Goal: Transaction & Acquisition: Book appointment/travel/reservation

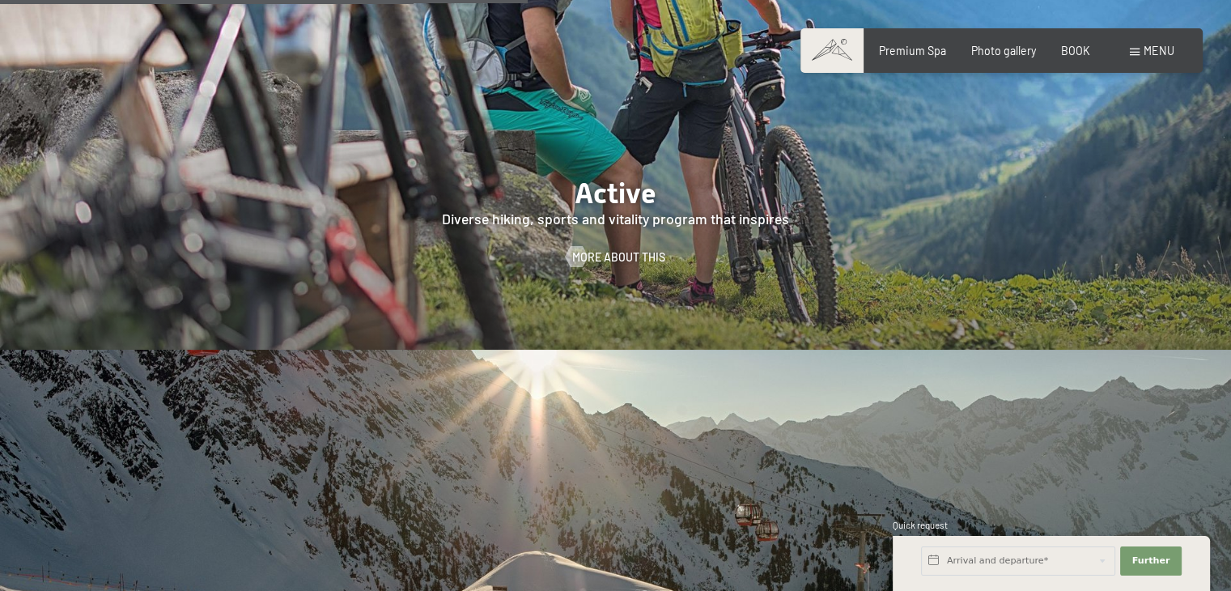
scroll to position [3561, 0]
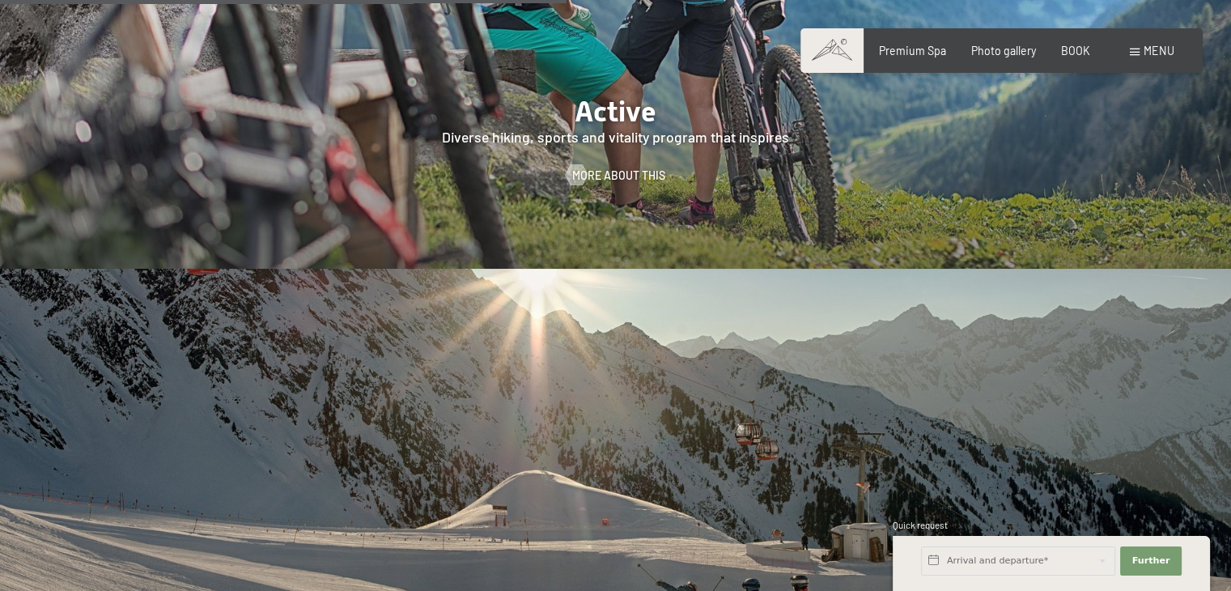
click at [1143, 52] on div "menu" at bounding box center [1152, 51] width 45 height 16
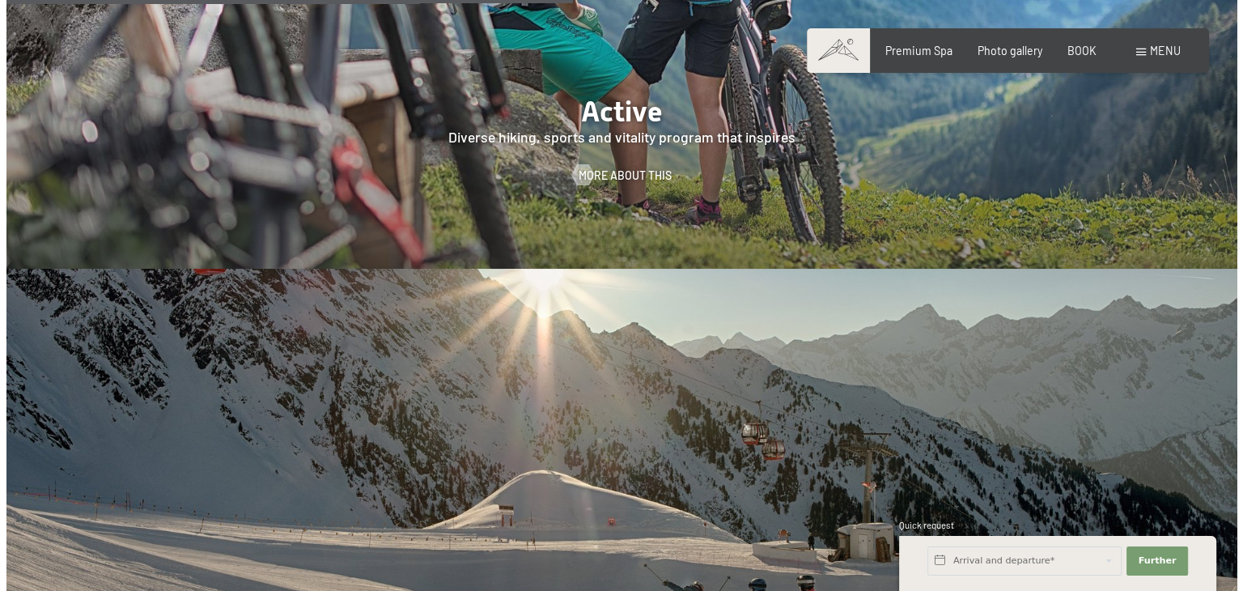
scroll to position [3171, 0]
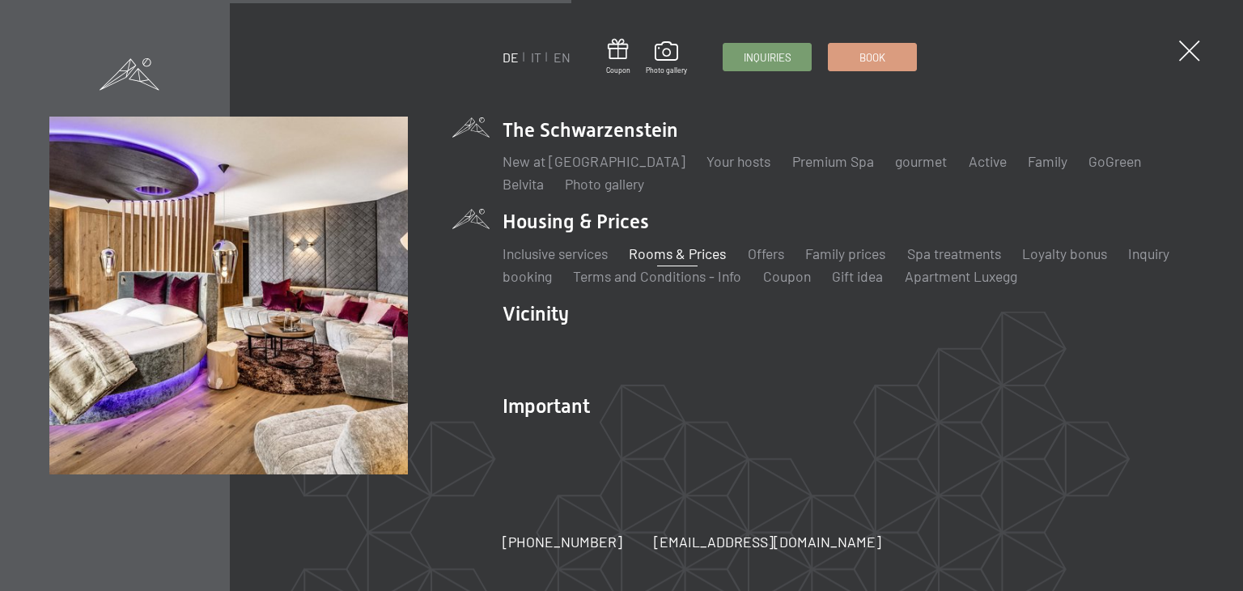
click at [668, 257] on font "Rooms & Prices" at bounding box center [677, 253] width 97 height 18
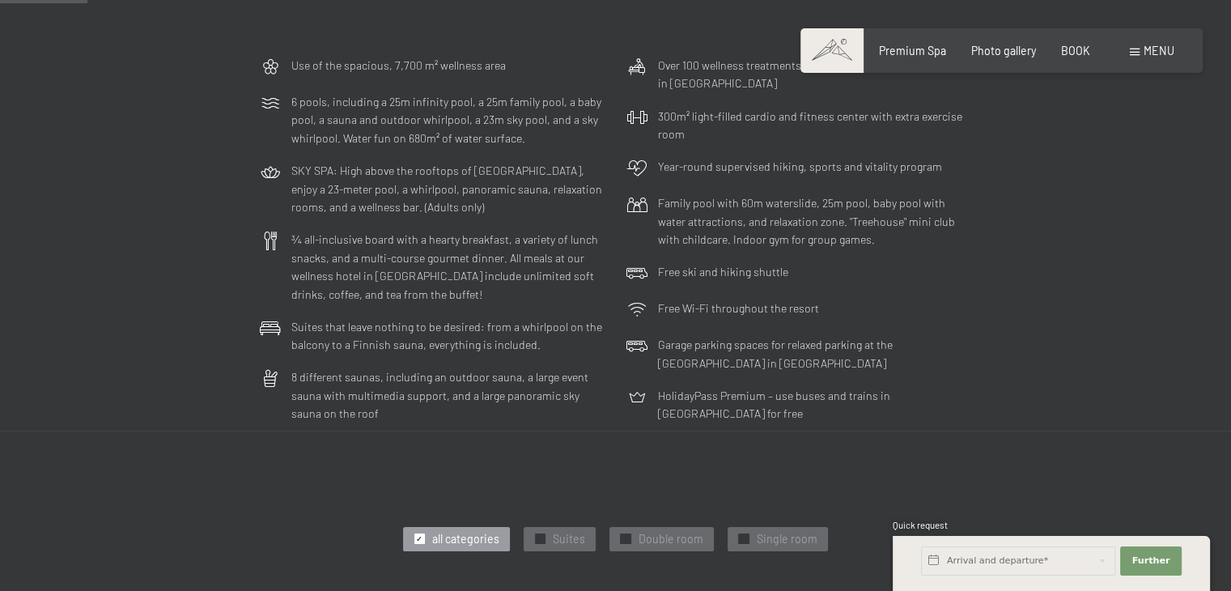
scroll to position [728, 0]
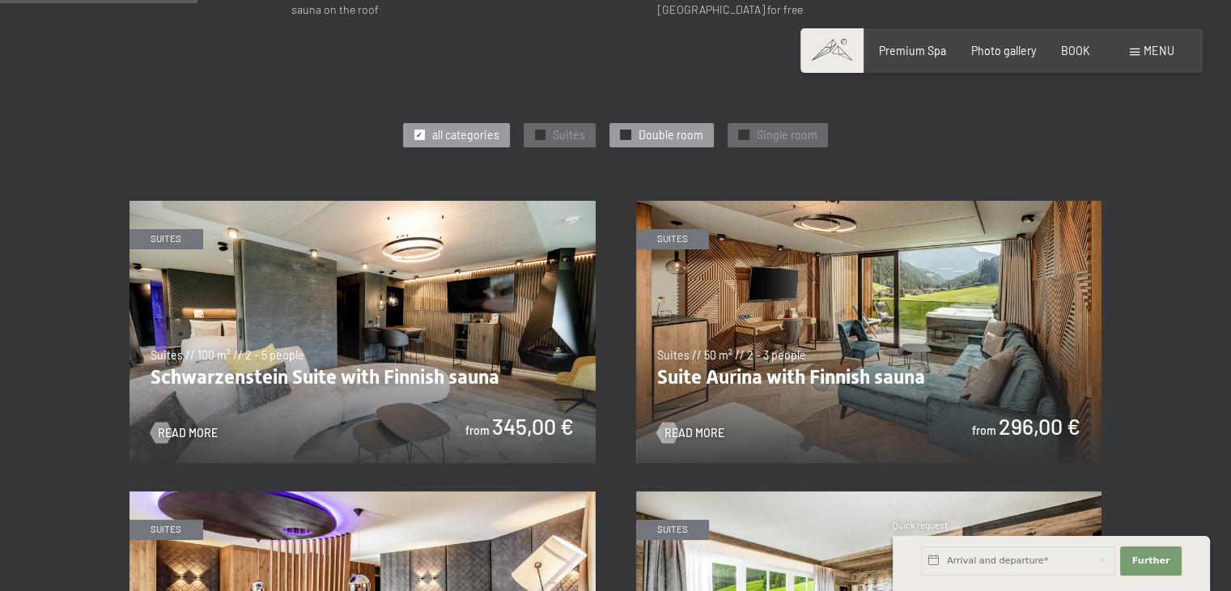
click at [637, 129] on div "✓ Double room" at bounding box center [661, 135] width 104 height 24
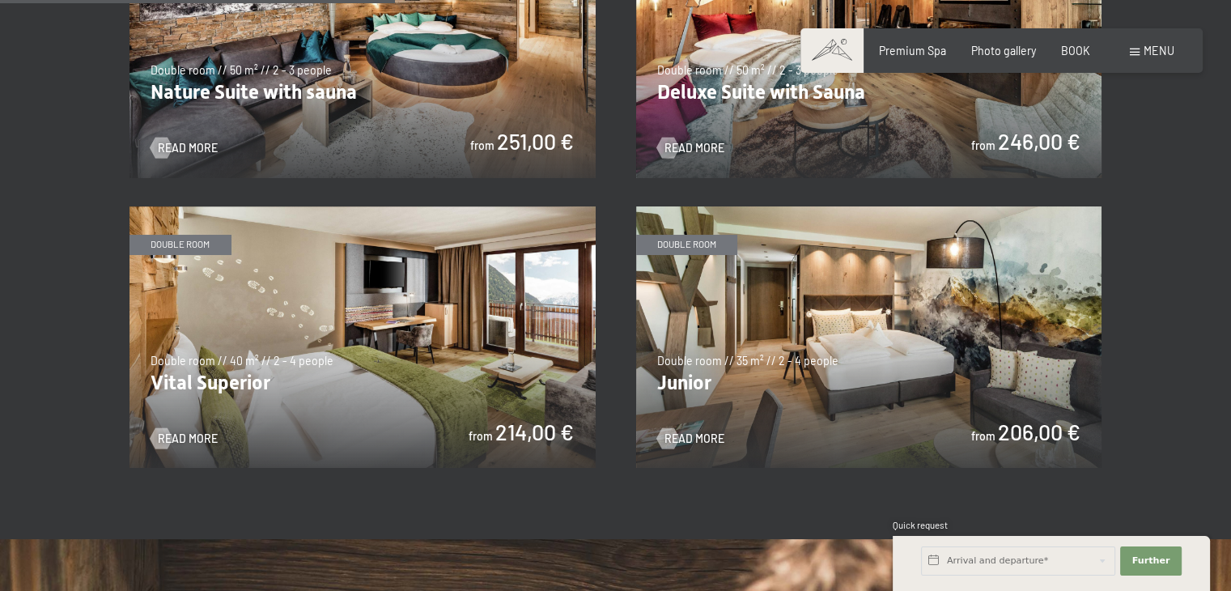
scroll to position [1052, 0]
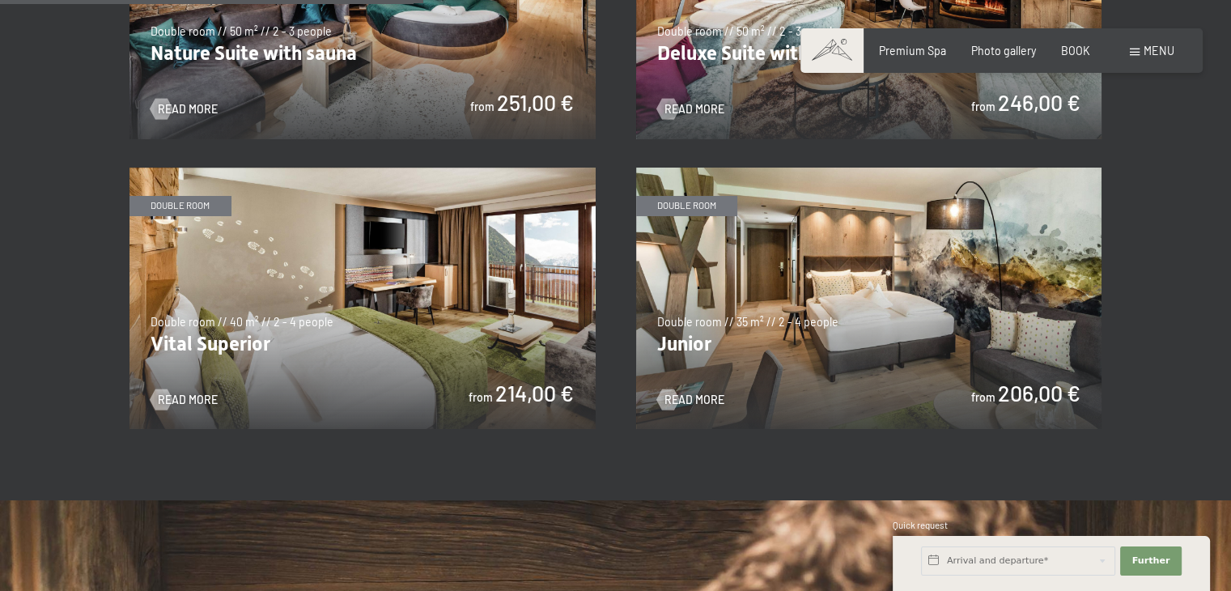
click at [754, 305] on img at bounding box center [869, 299] width 466 height 262
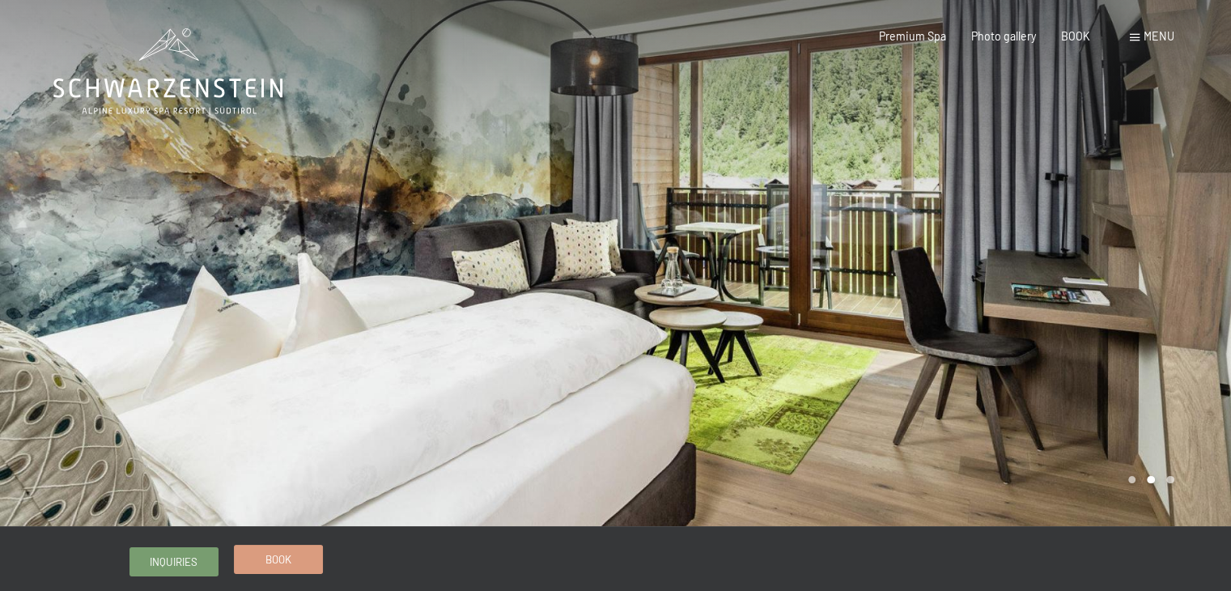
click at [277, 561] on font "Book" at bounding box center [278, 559] width 26 height 13
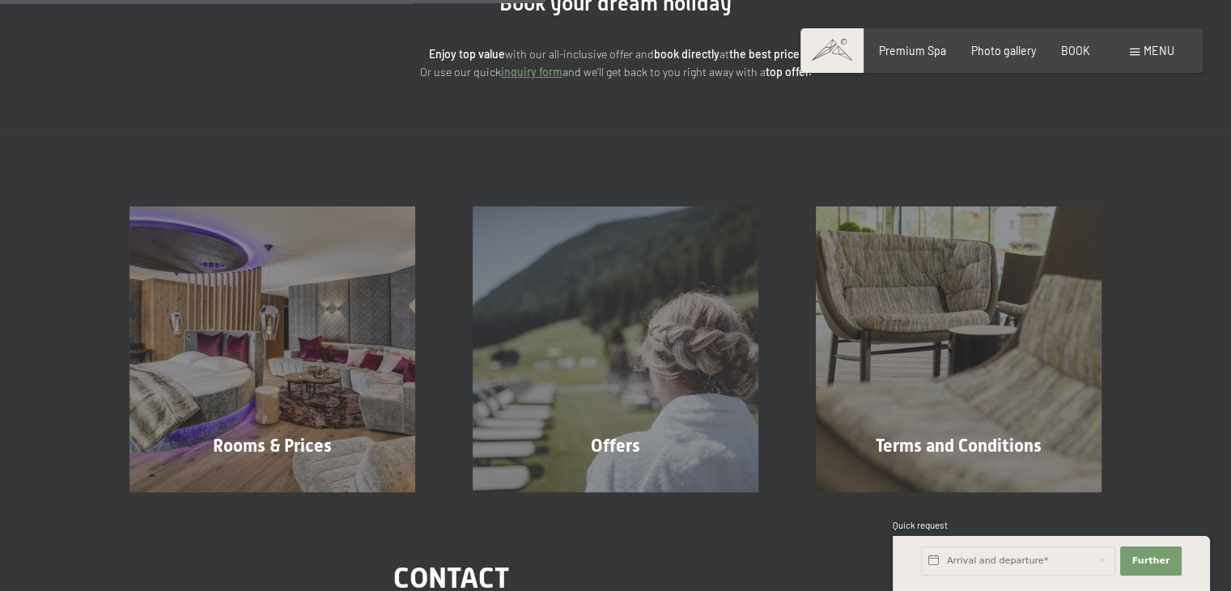
scroll to position [324, 0]
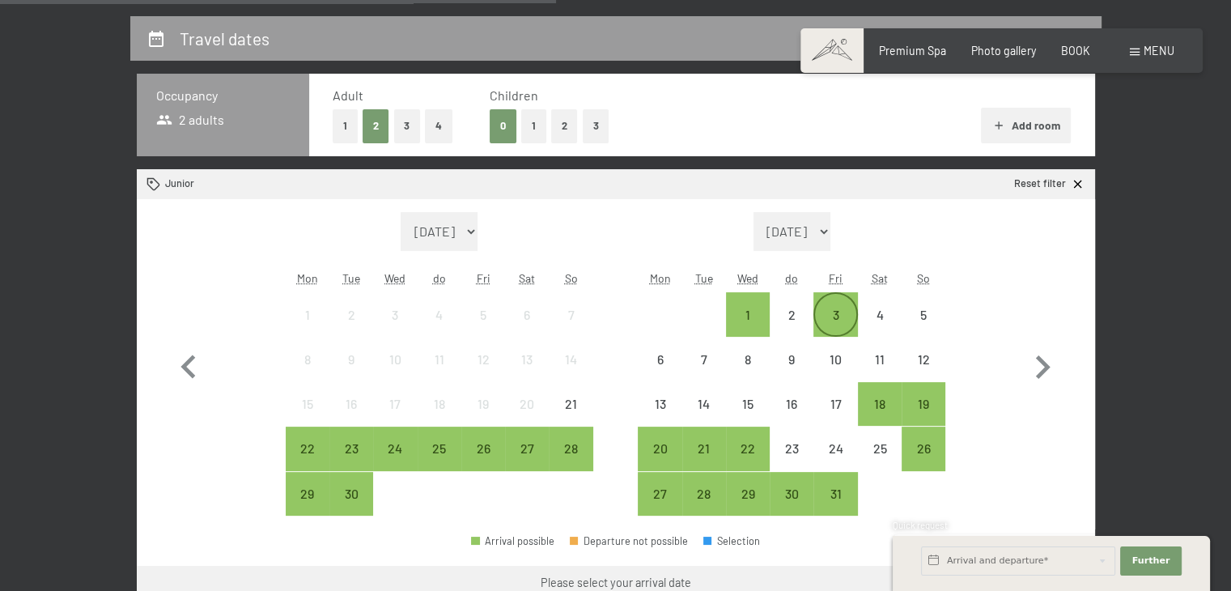
click at [852, 316] on div "3" at bounding box center [835, 328] width 40 height 40
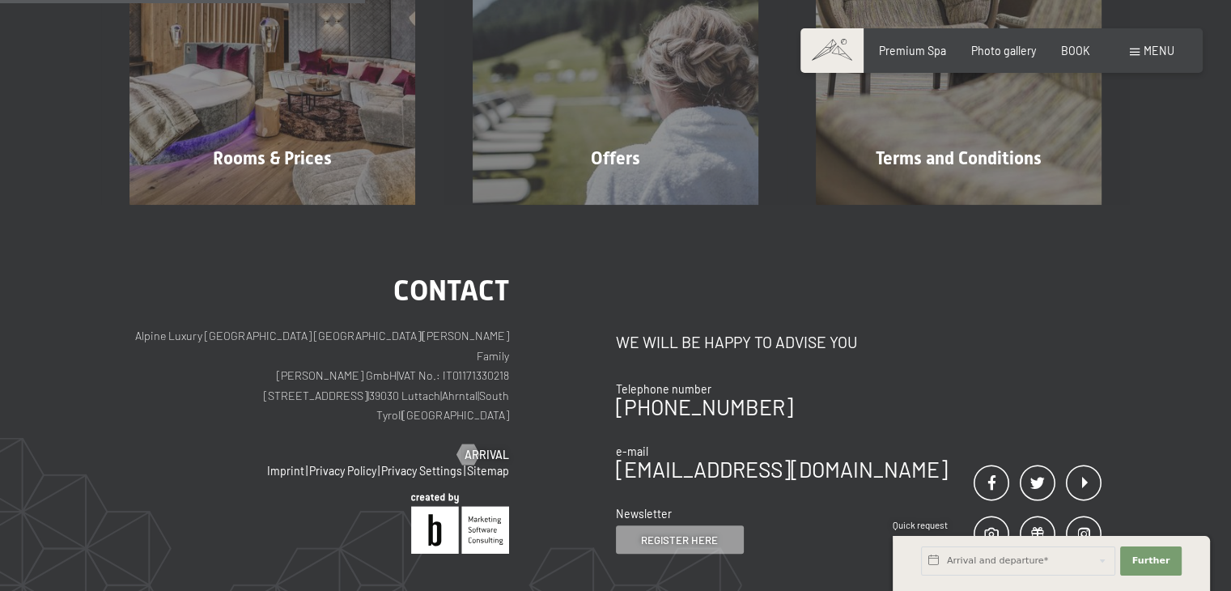
scroll to position [162, 0]
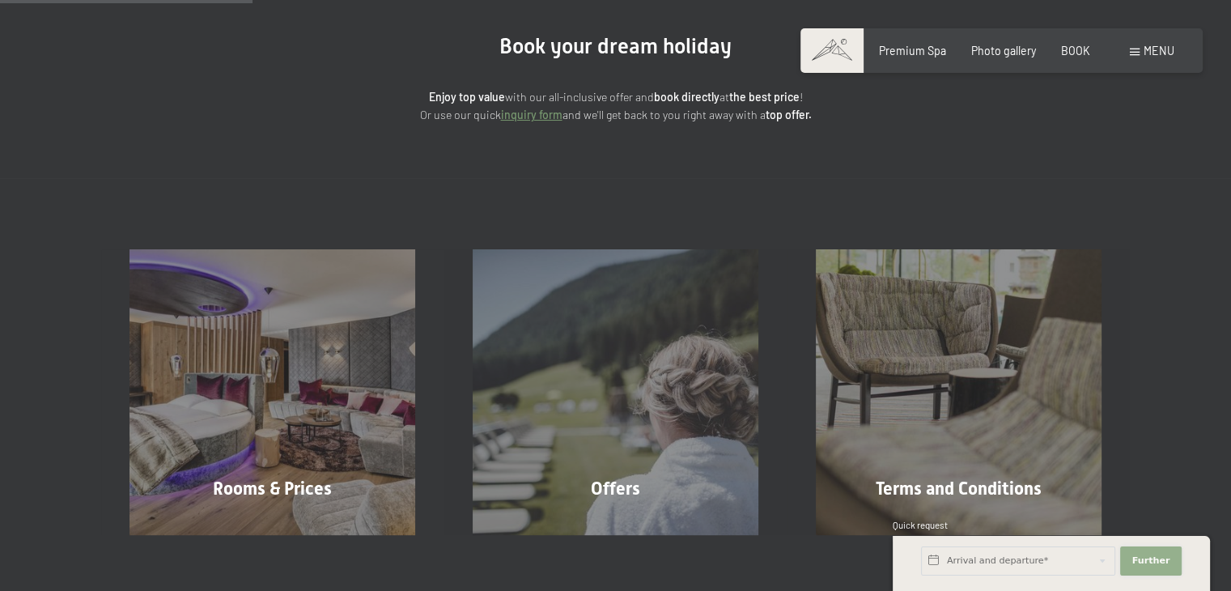
click at [1143, 557] on font "Further" at bounding box center [1150, 560] width 38 height 11
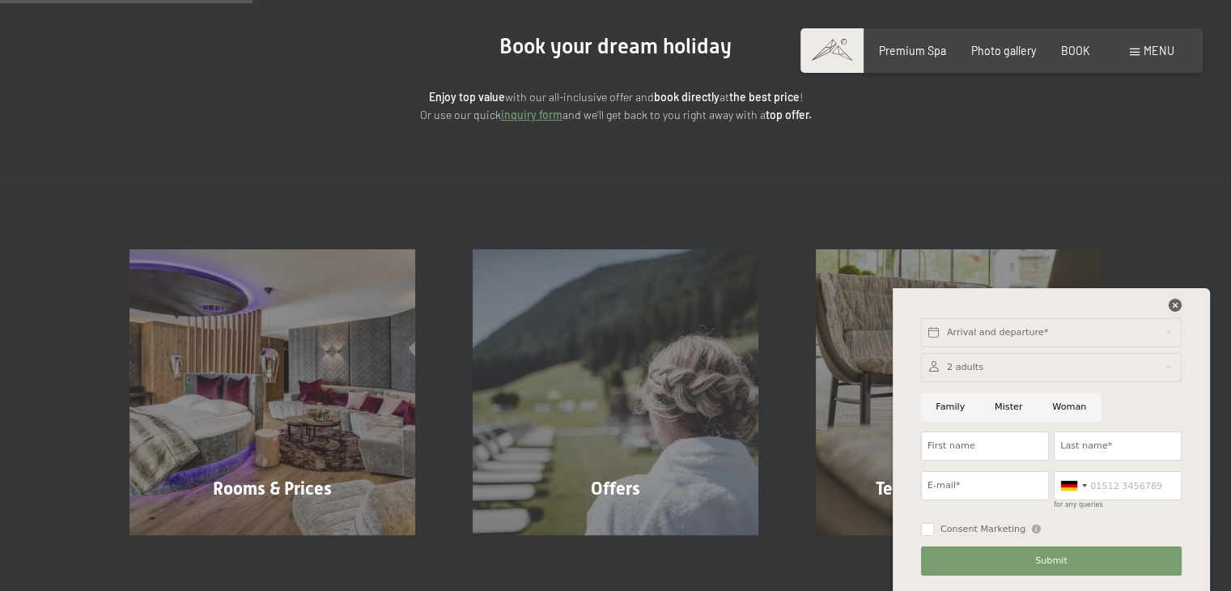
click at [1173, 305] on icon at bounding box center [1175, 305] width 13 height 13
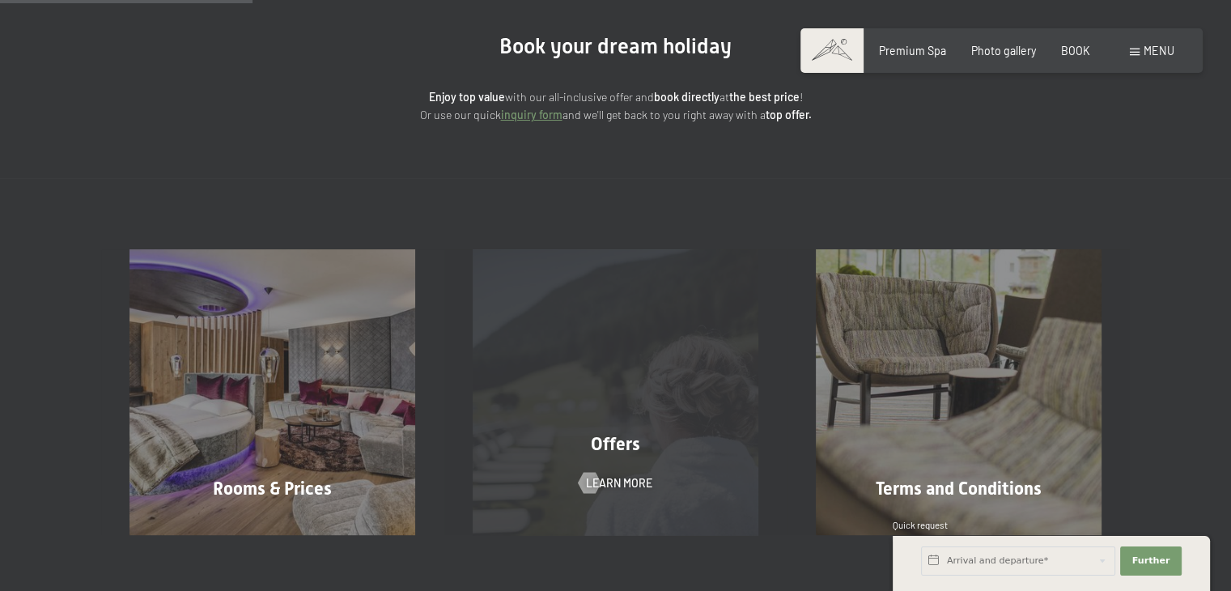
click at [567, 437] on div "Offers" at bounding box center [615, 444] width 343 height 25
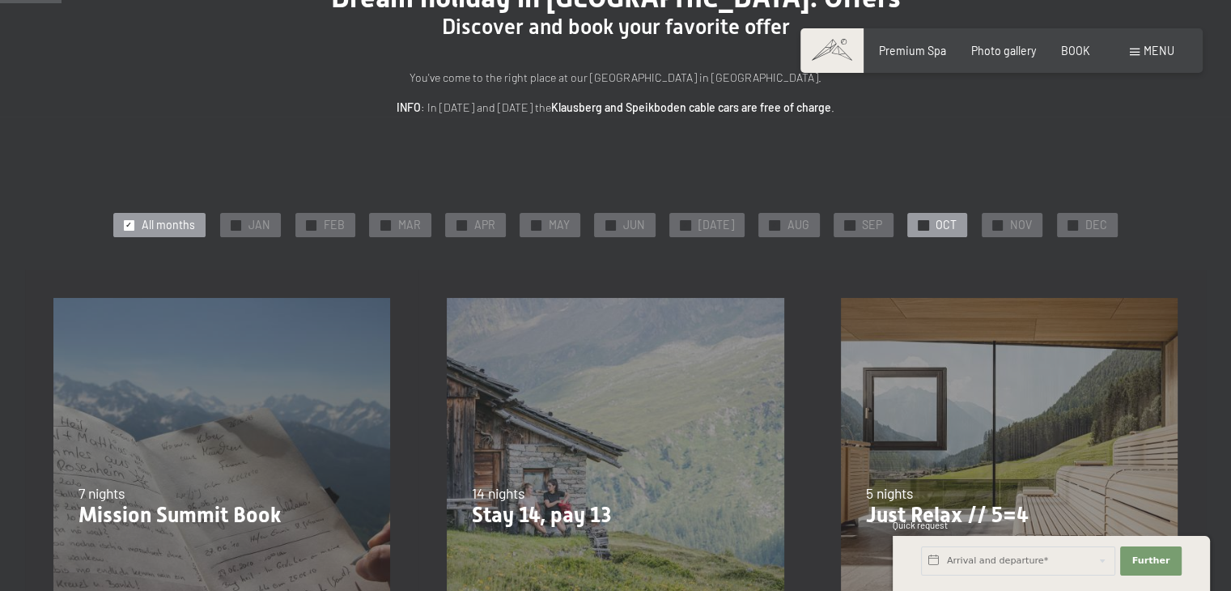
click at [919, 229] on div at bounding box center [923, 225] width 11 height 11
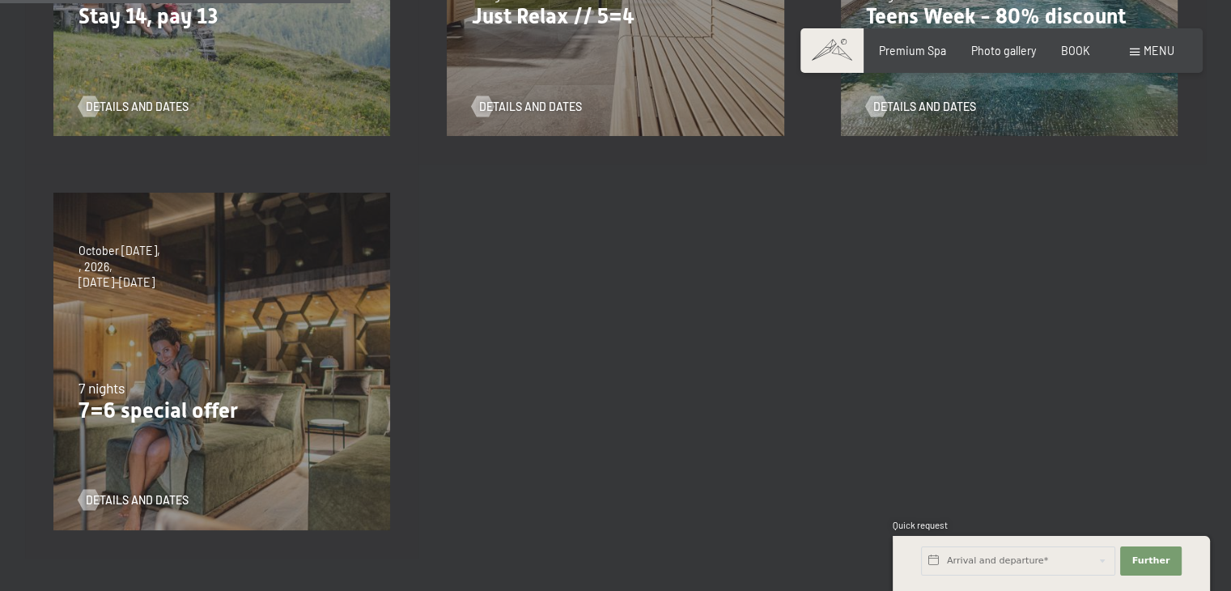
scroll to position [405, 0]
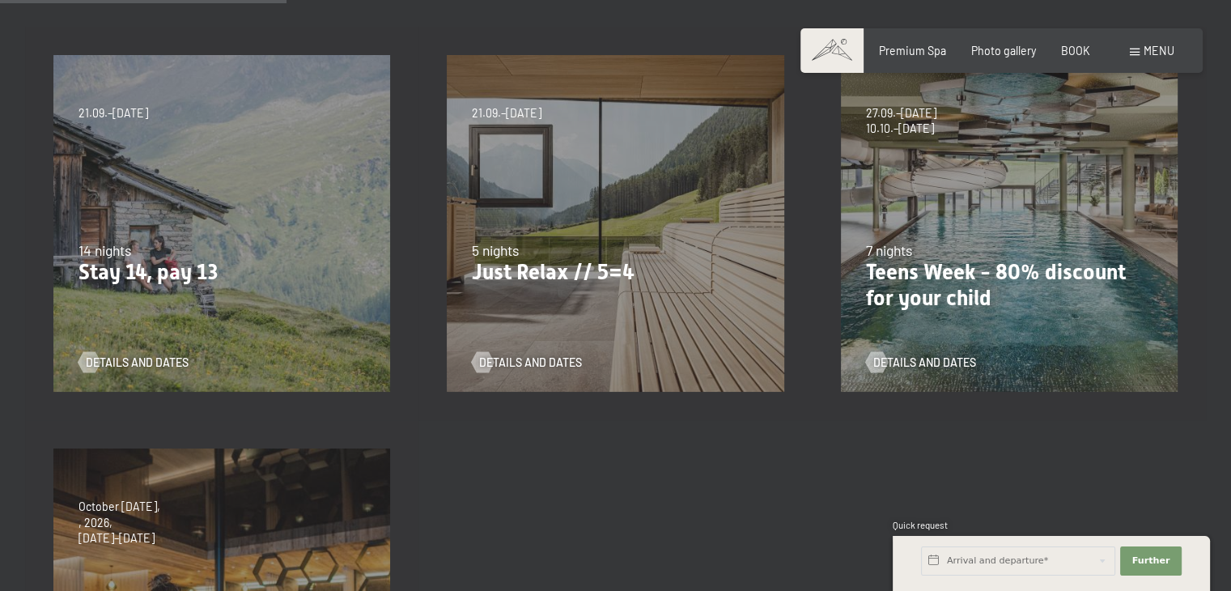
click at [600, 329] on div "21.09.–03.10.2025 21.12.–26.12.2025 04.01.–23.01.2026 08.03.–27.03.2026 08.11.–…" at bounding box center [614, 223] width 393 height 393
click at [545, 363] on font "Details and dates" at bounding box center [546, 362] width 103 height 14
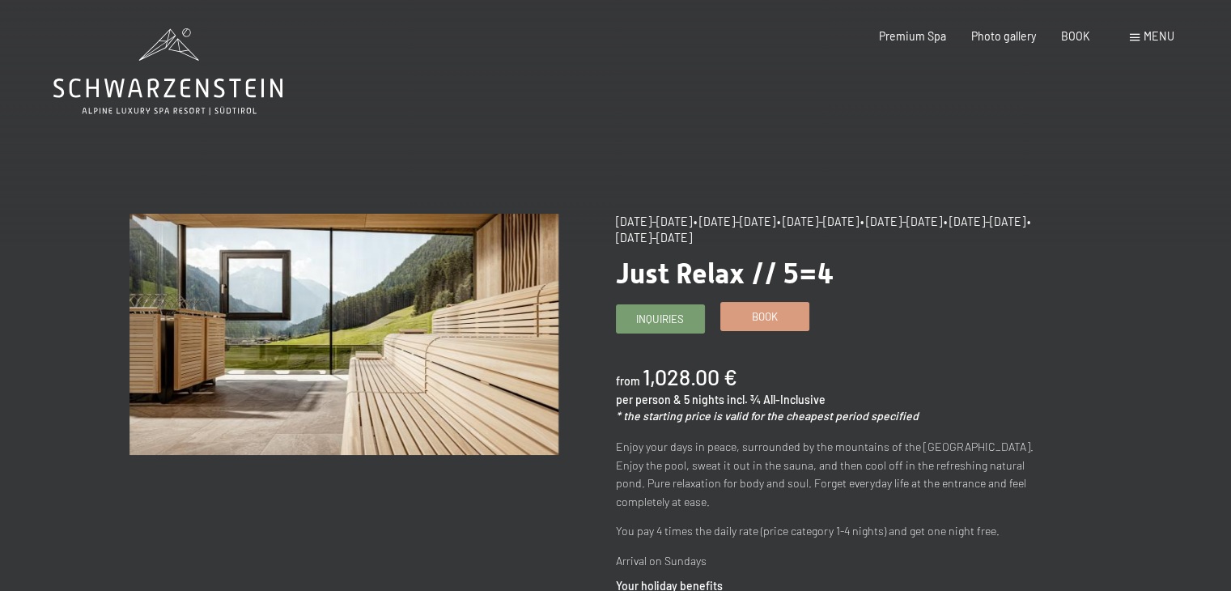
click at [737, 329] on link "Book" at bounding box center [764, 316] width 87 height 27
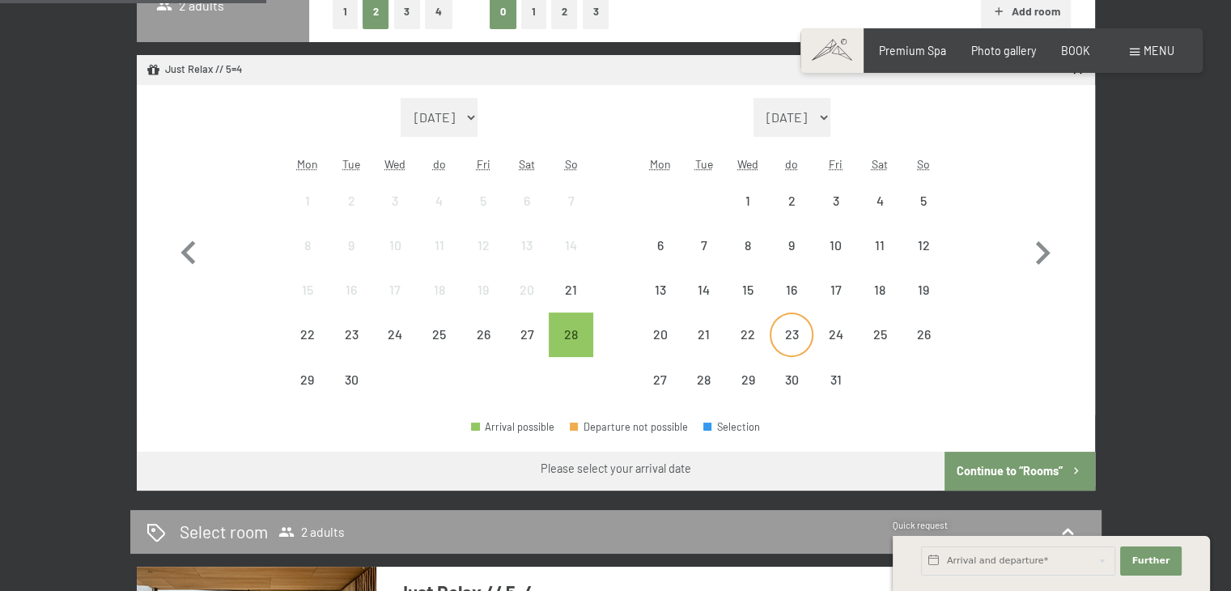
scroll to position [405, 0]
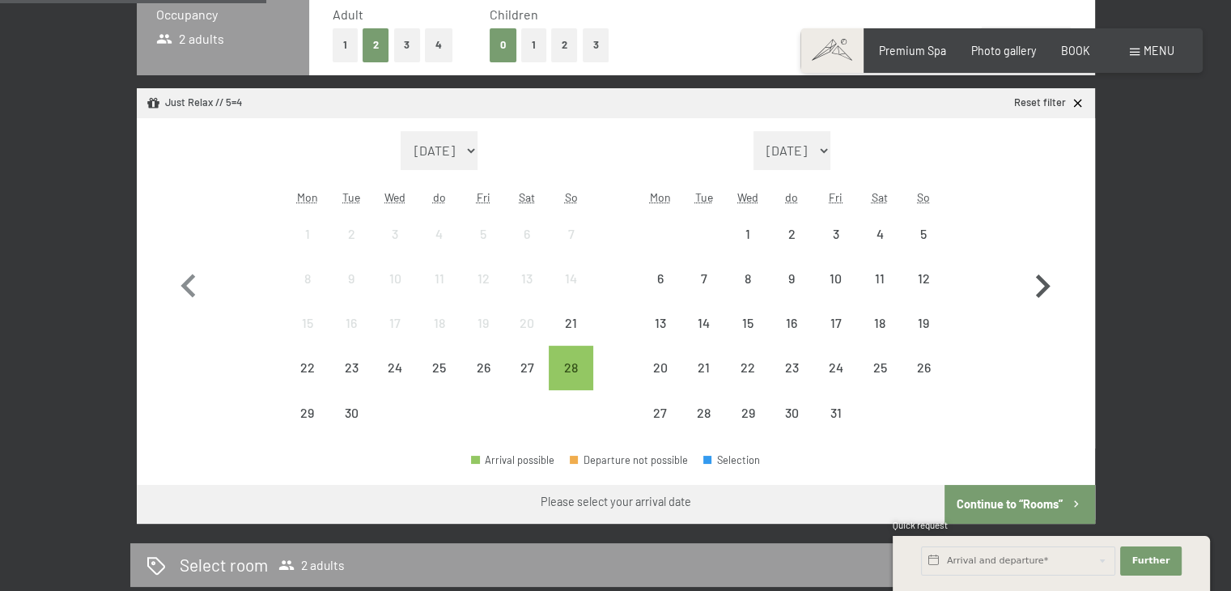
click at [1039, 286] on icon "button" at bounding box center [1042, 286] width 47 height 47
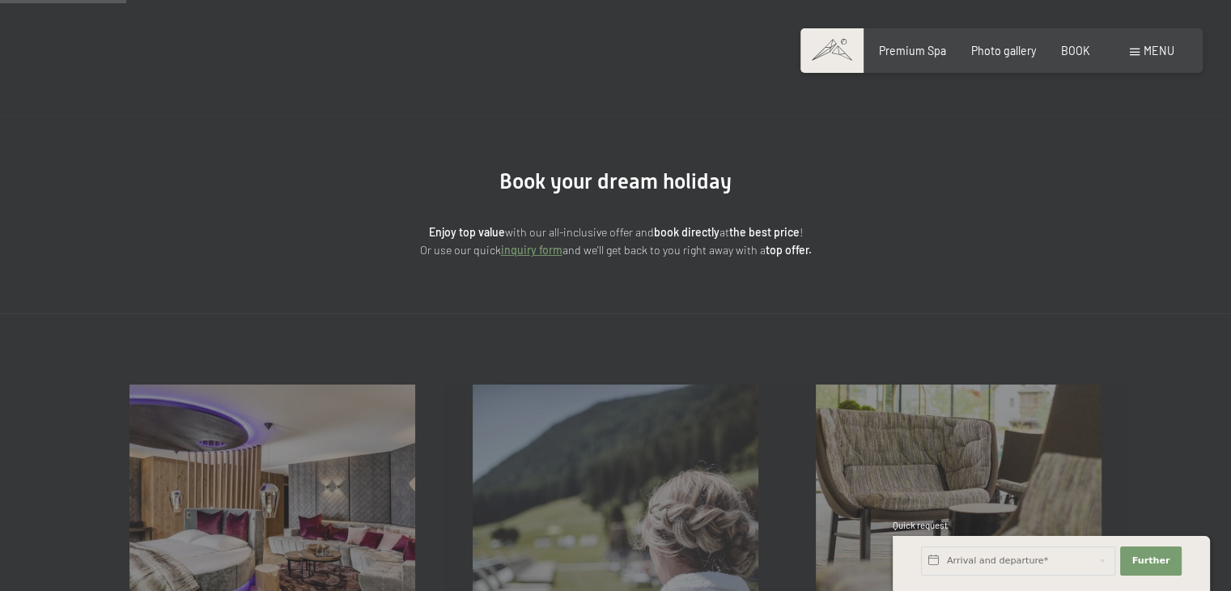
scroll to position [0, 0]
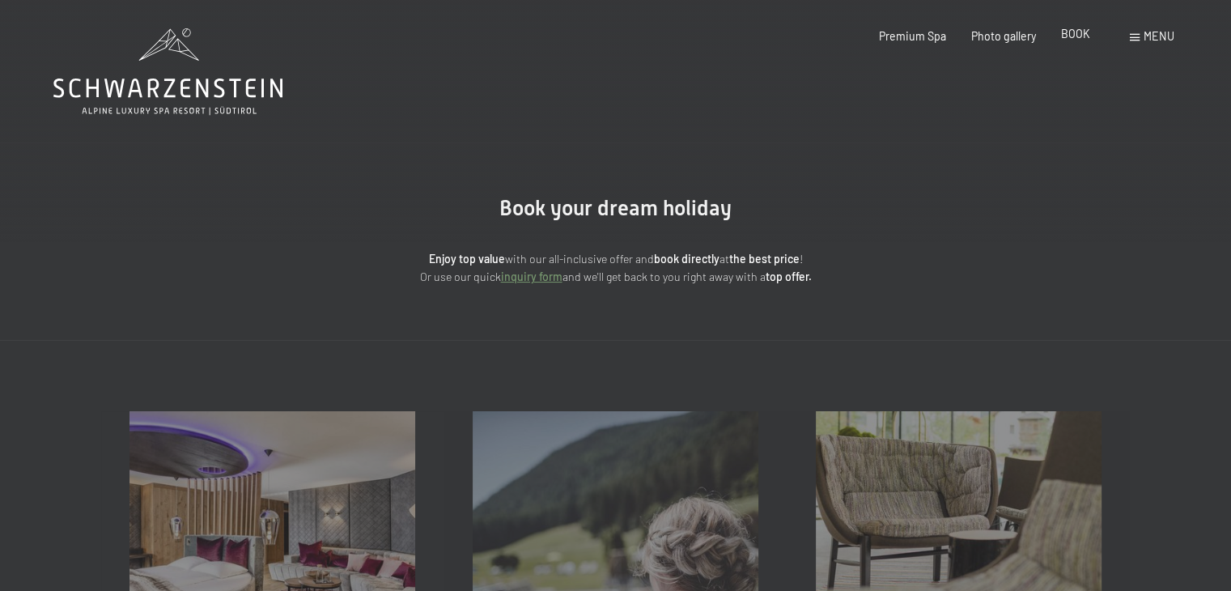
click at [1083, 42] on div "Premium Spa Photo gallery BOOK" at bounding box center [972, 36] width 286 height 16
click at [1063, 36] on font "BOOK" at bounding box center [1075, 34] width 29 height 14
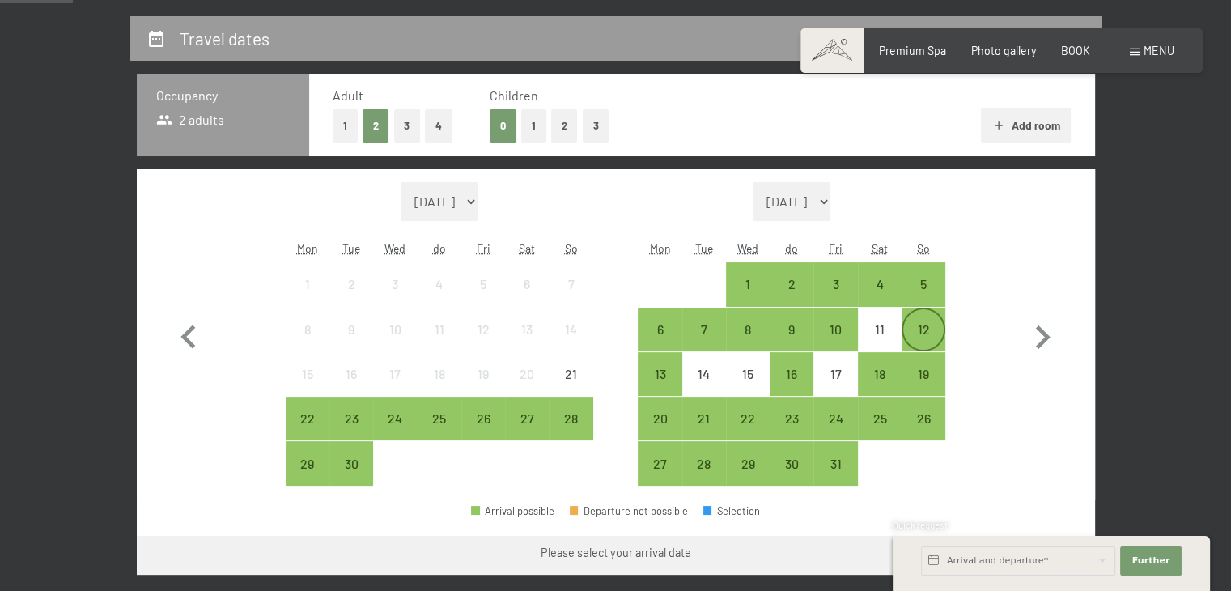
click at [914, 334] on div "12" at bounding box center [923, 343] width 40 height 40
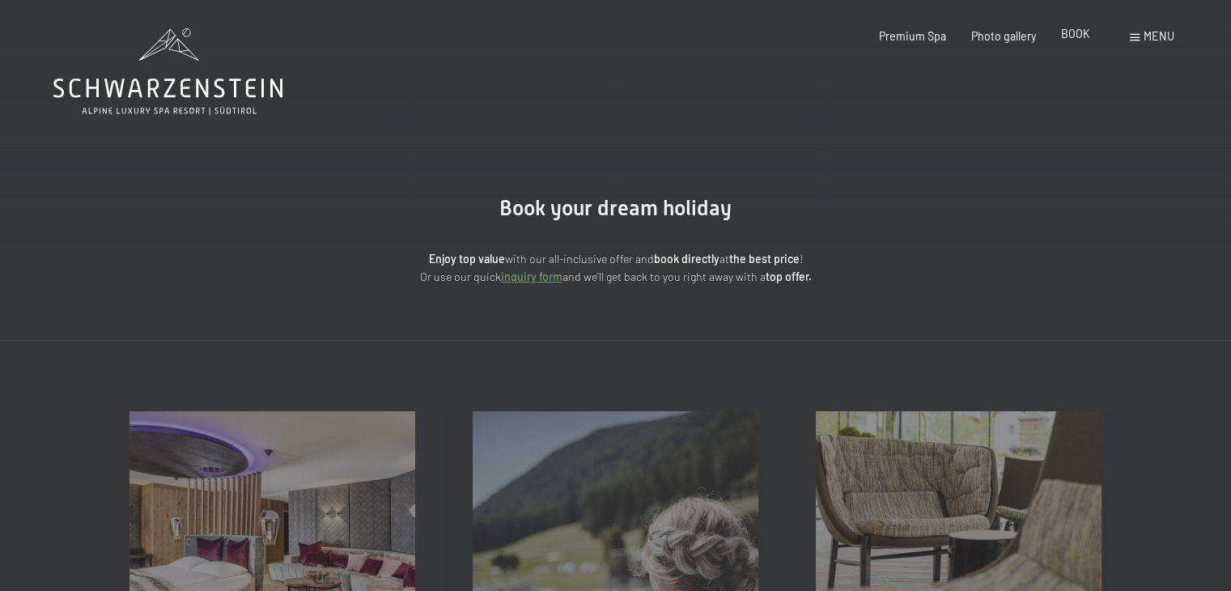
click at [1080, 40] on font "BOOK" at bounding box center [1075, 34] width 29 height 14
click at [1143, 39] on font "menu" at bounding box center [1158, 36] width 31 height 14
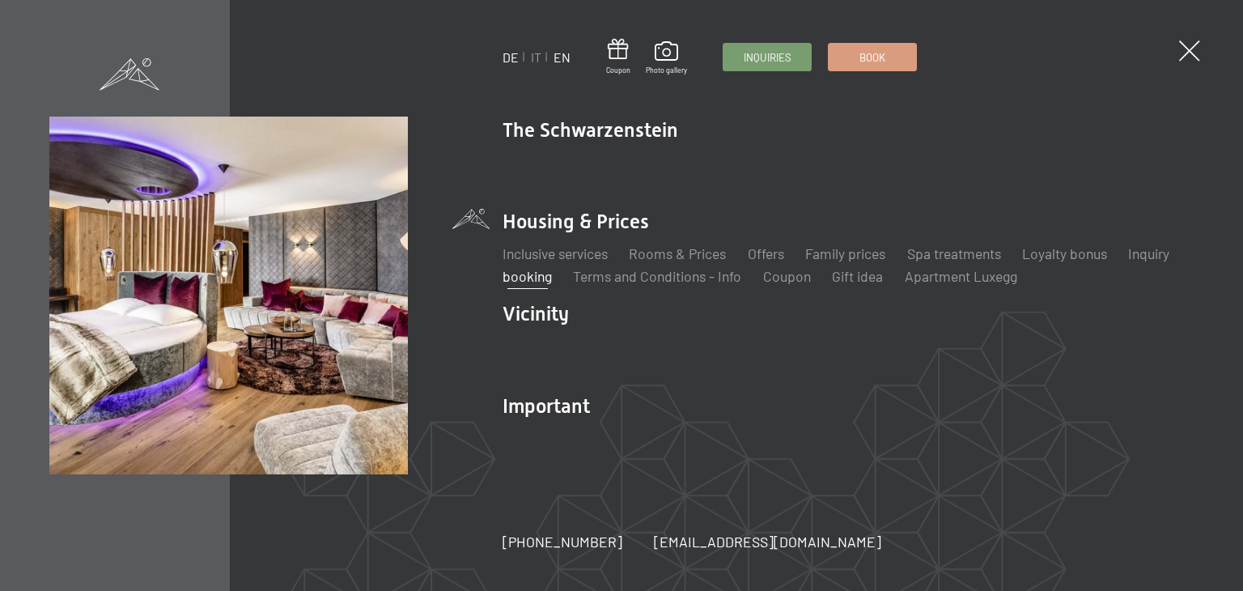
click at [558, 58] on font "EN" at bounding box center [562, 56] width 17 height 15
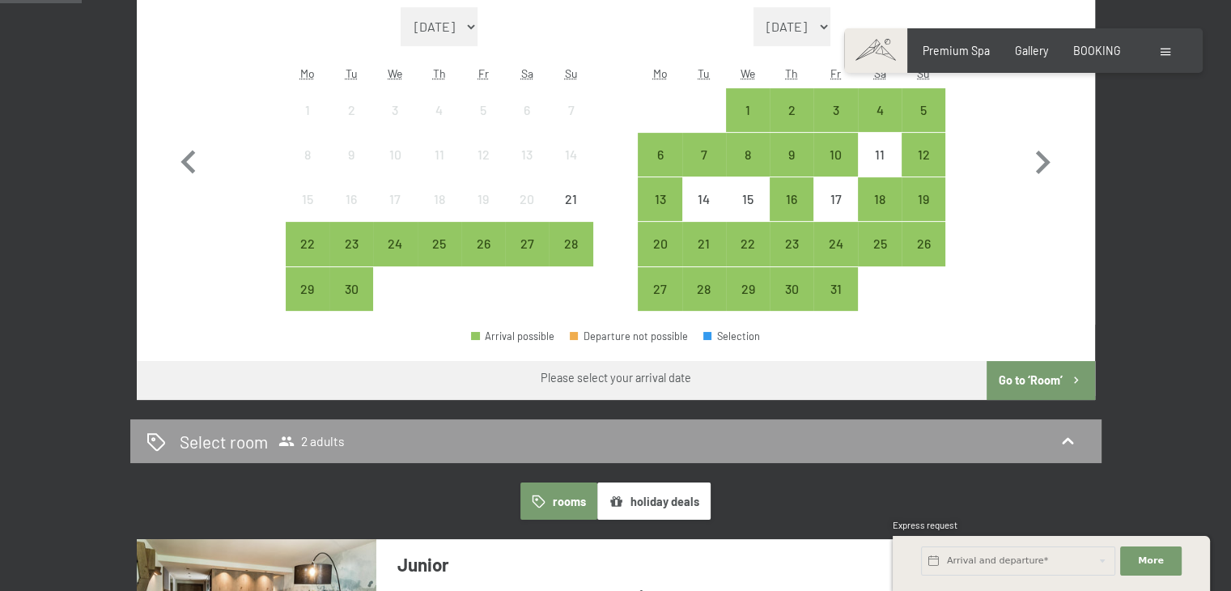
scroll to position [566, 0]
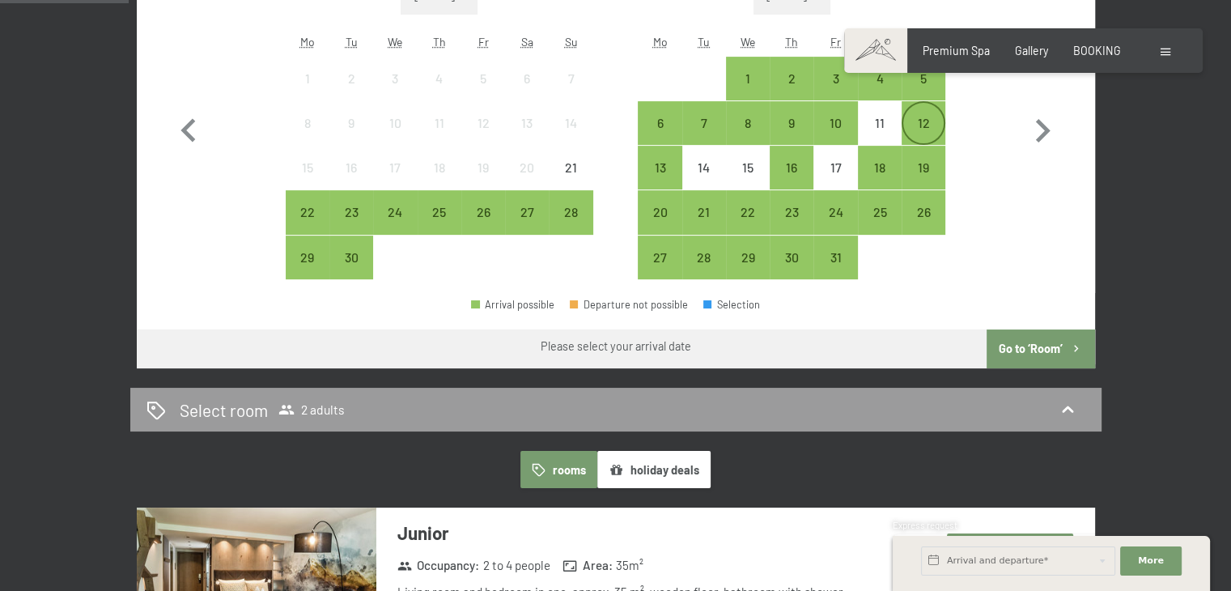
click at [934, 131] on div "12" at bounding box center [923, 137] width 40 height 40
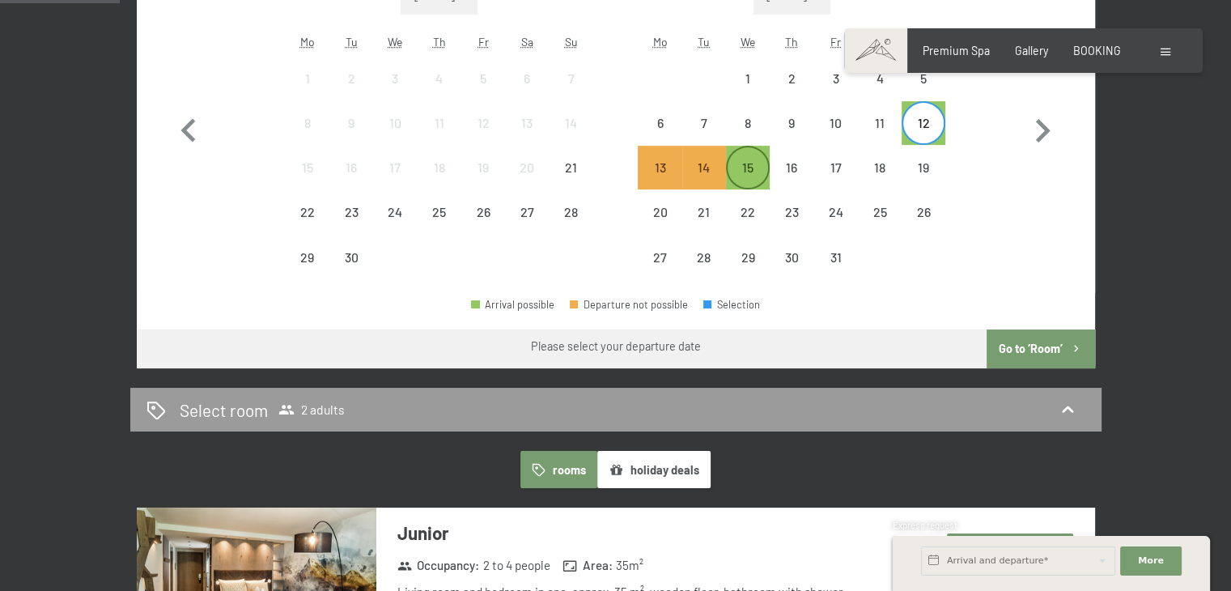
scroll to position [486, 0]
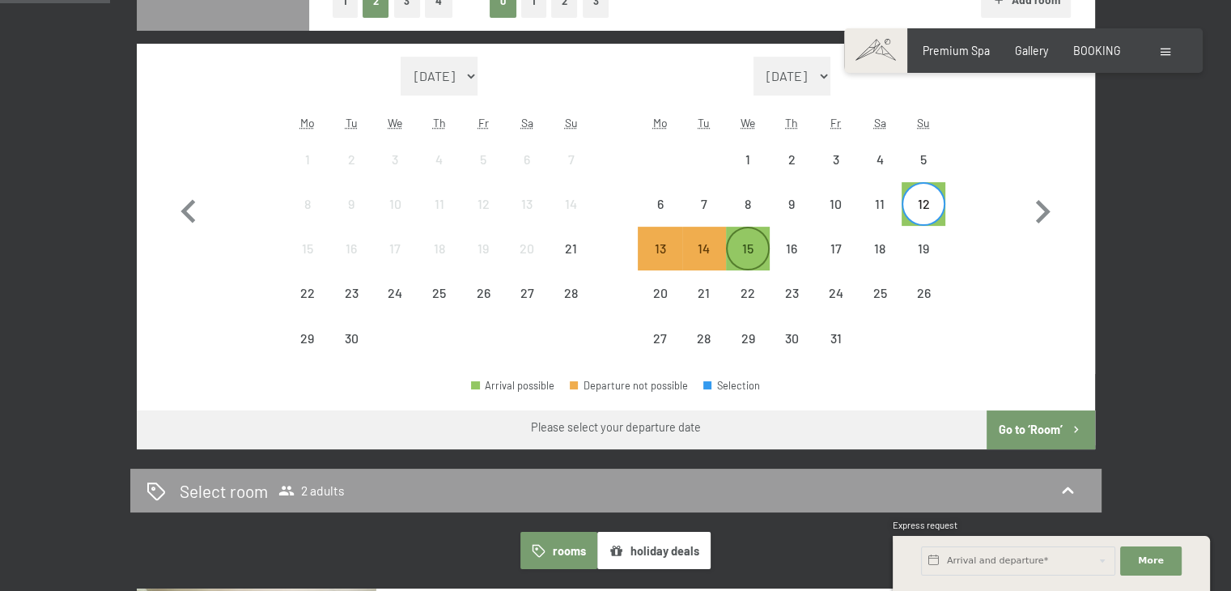
click at [757, 253] on div "15" at bounding box center [748, 262] width 40 height 40
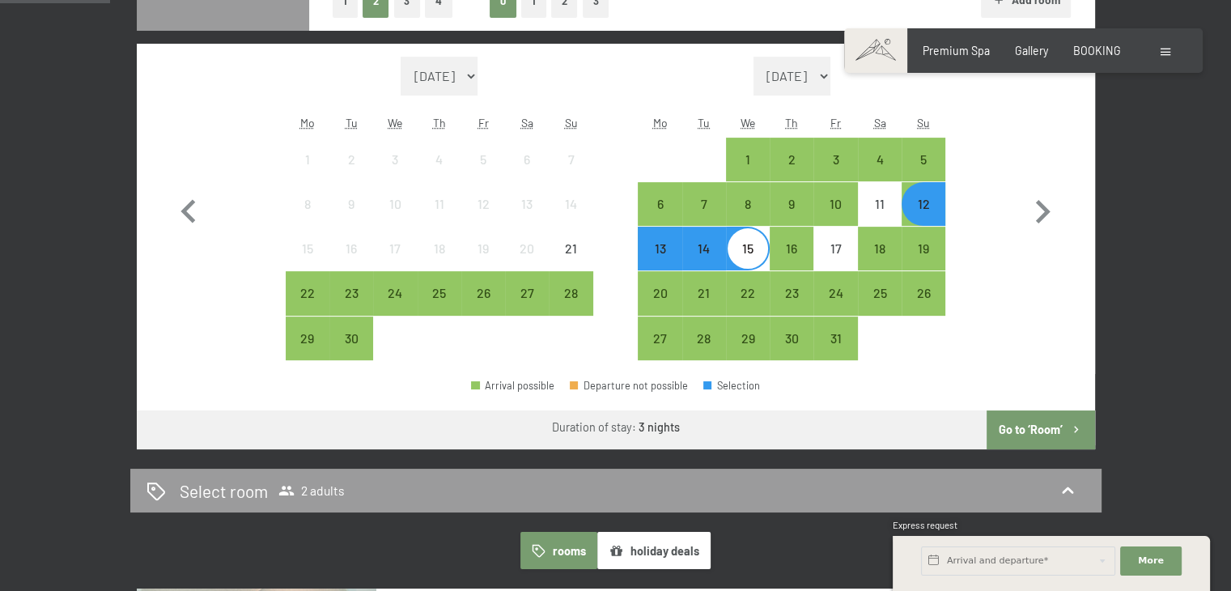
click at [914, 203] on div "12" at bounding box center [923, 217] width 40 height 40
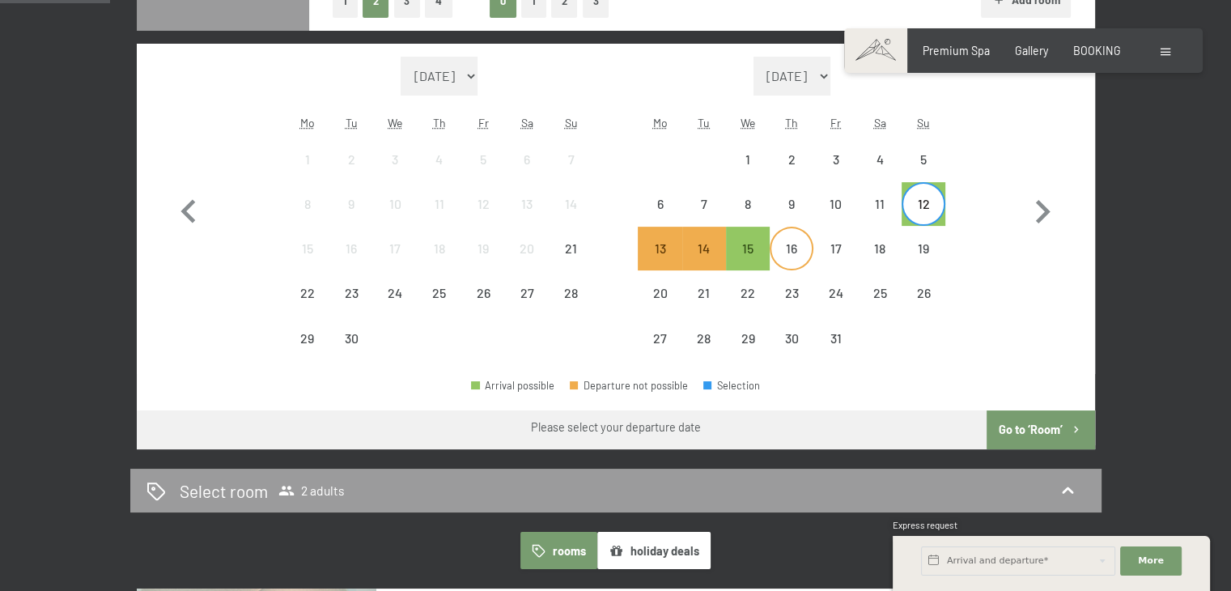
click at [790, 246] on div "16" at bounding box center [791, 262] width 40 height 40
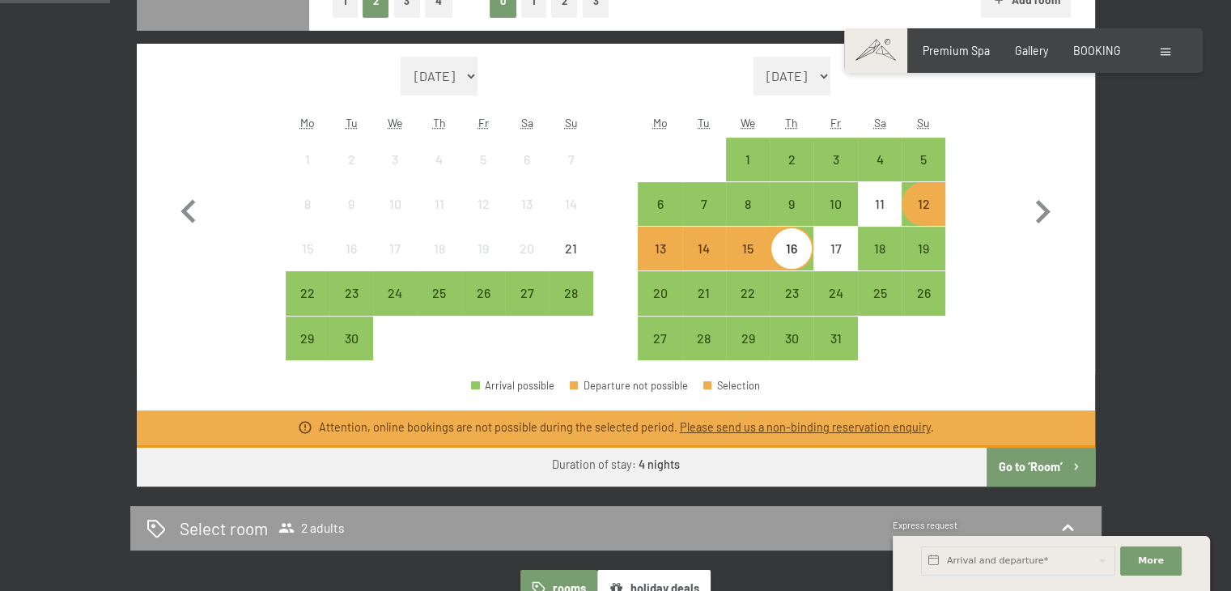
click at [927, 202] on div "12" at bounding box center [923, 217] width 40 height 40
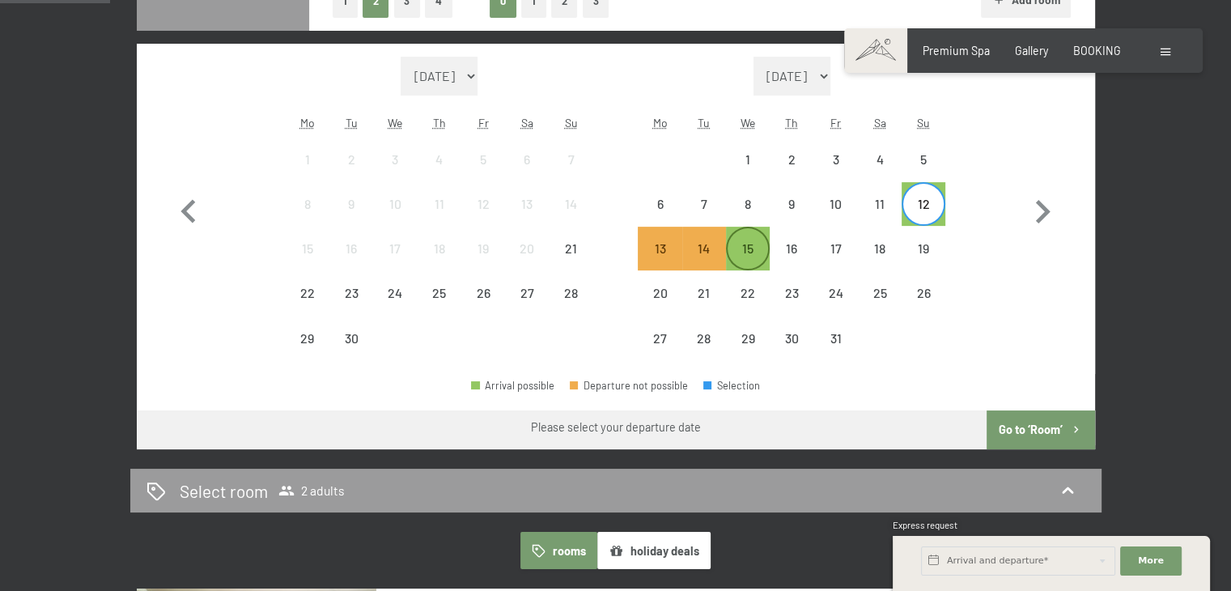
click at [754, 250] on div "15" at bounding box center [748, 262] width 40 height 40
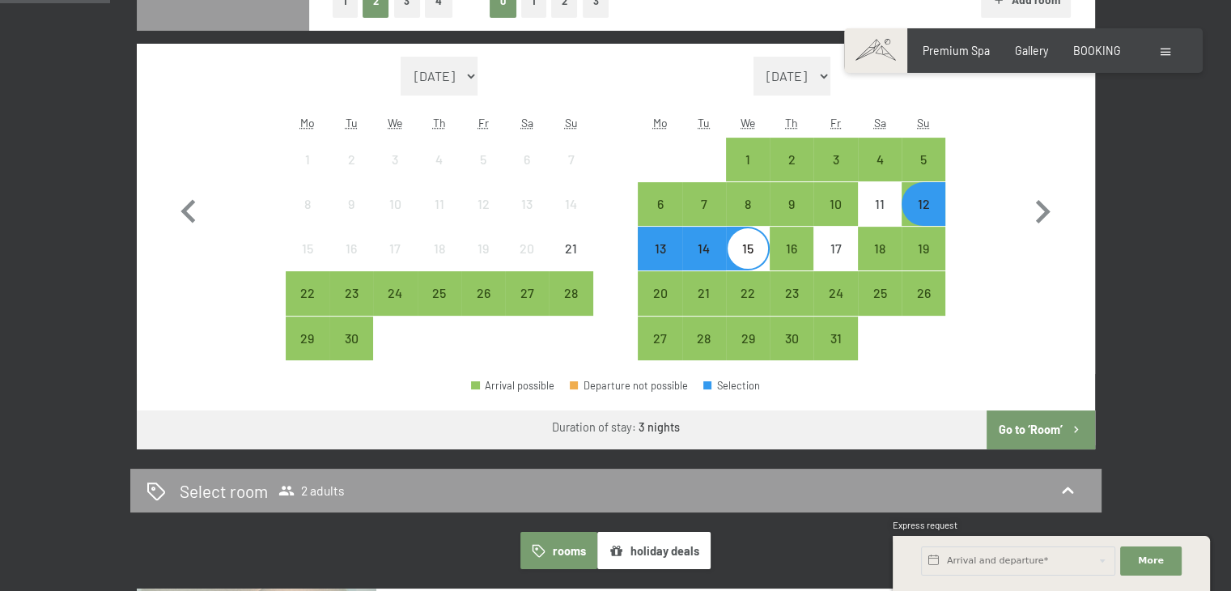
click at [1018, 427] on button "Go to ‘Room’" at bounding box center [1040, 429] width 108 height 39
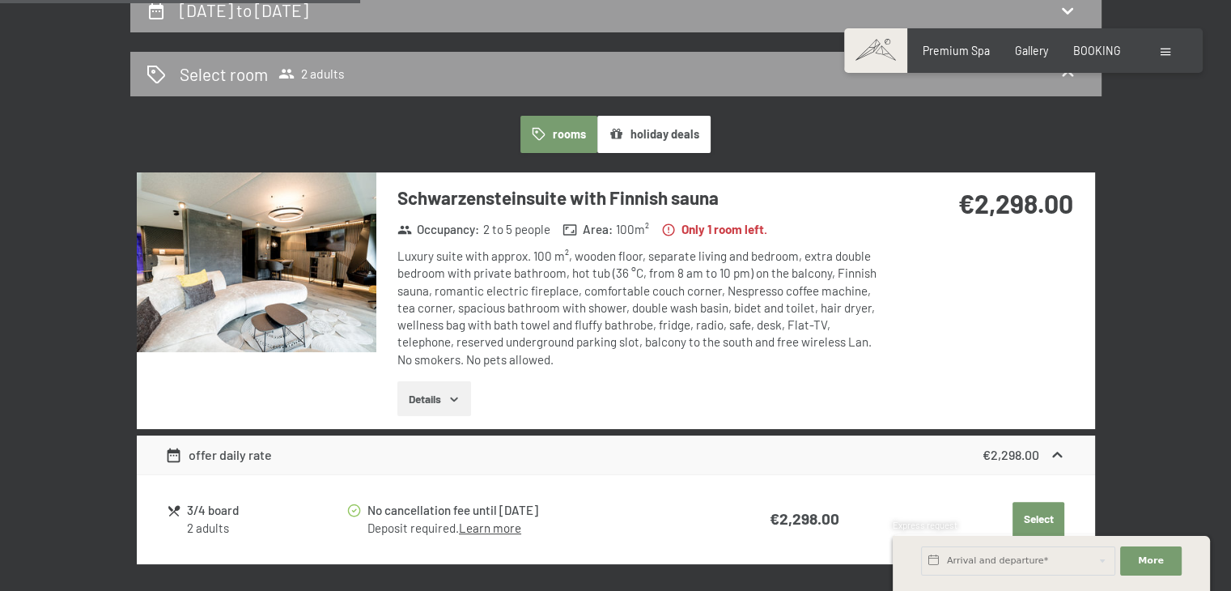
scroll to position [375, 0]
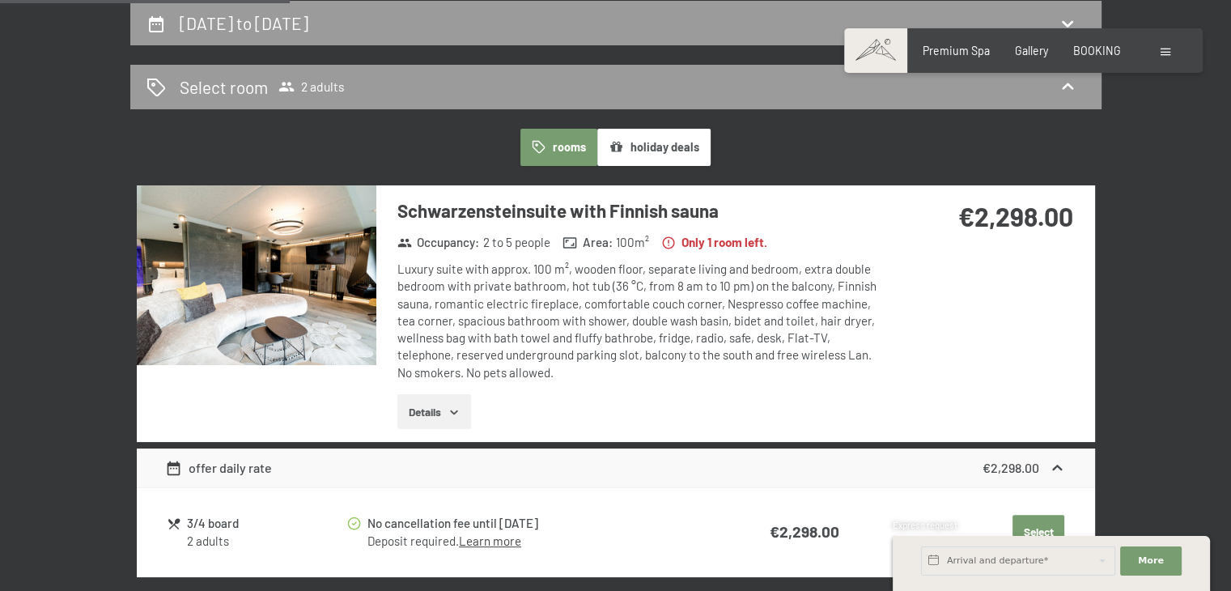
click at [440, 416] on button "Details" at bounding box center [434, 412] width 74 height 36
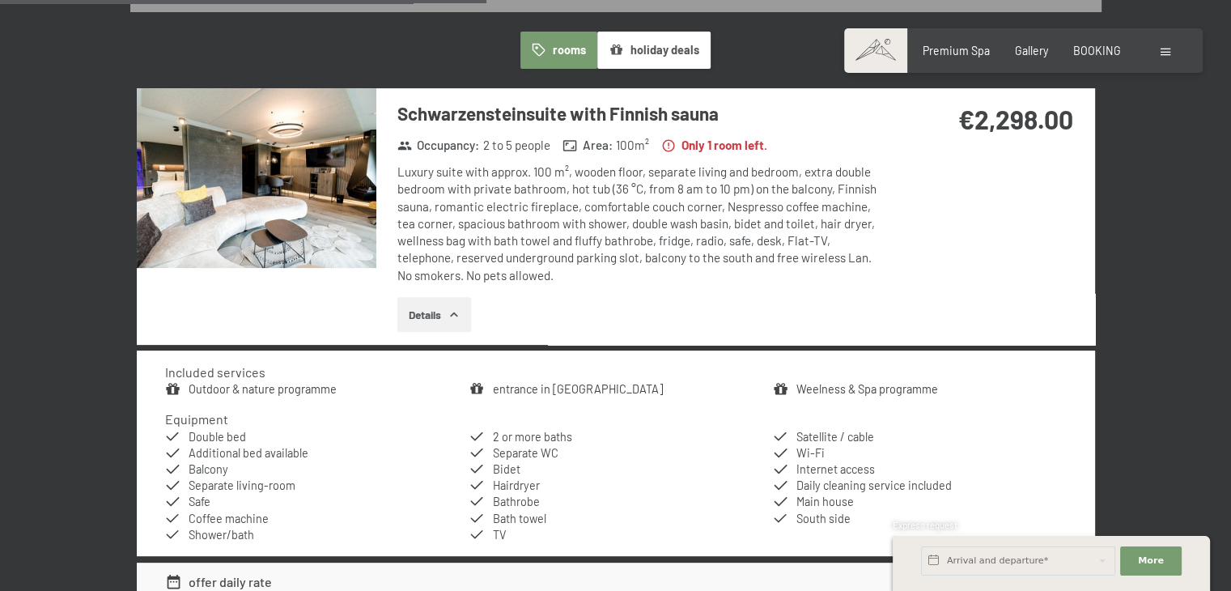
scroll to position [456, 0]
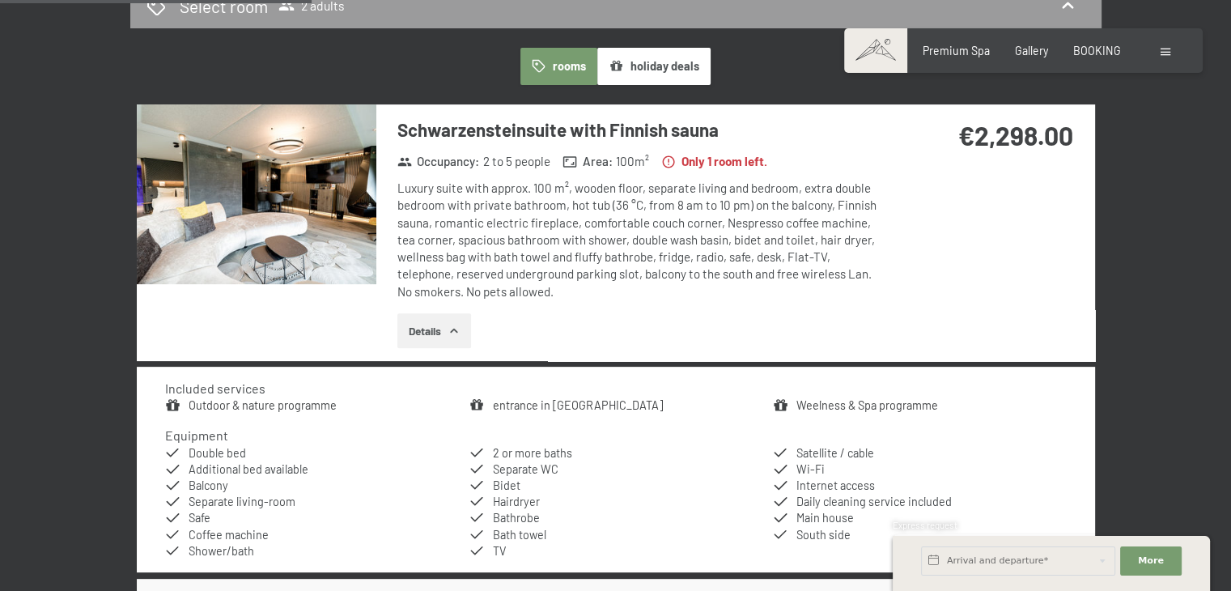
click at [440, 329] on button "Details" at bounding box center [434, 331] width 74 height 36
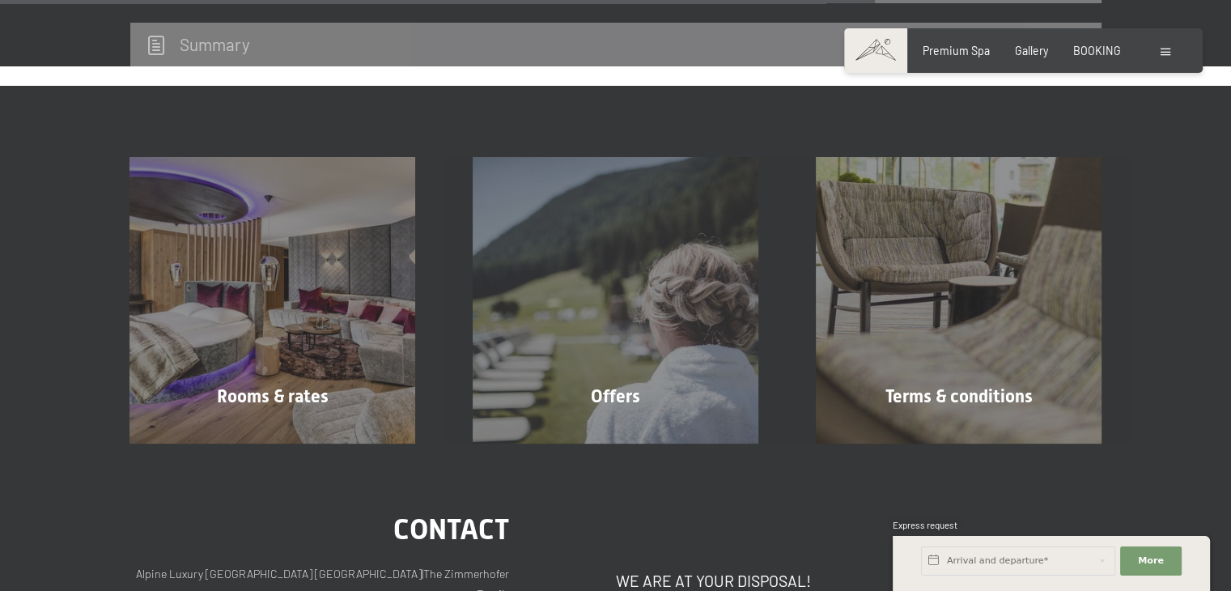
scroll to position [1185, 0]
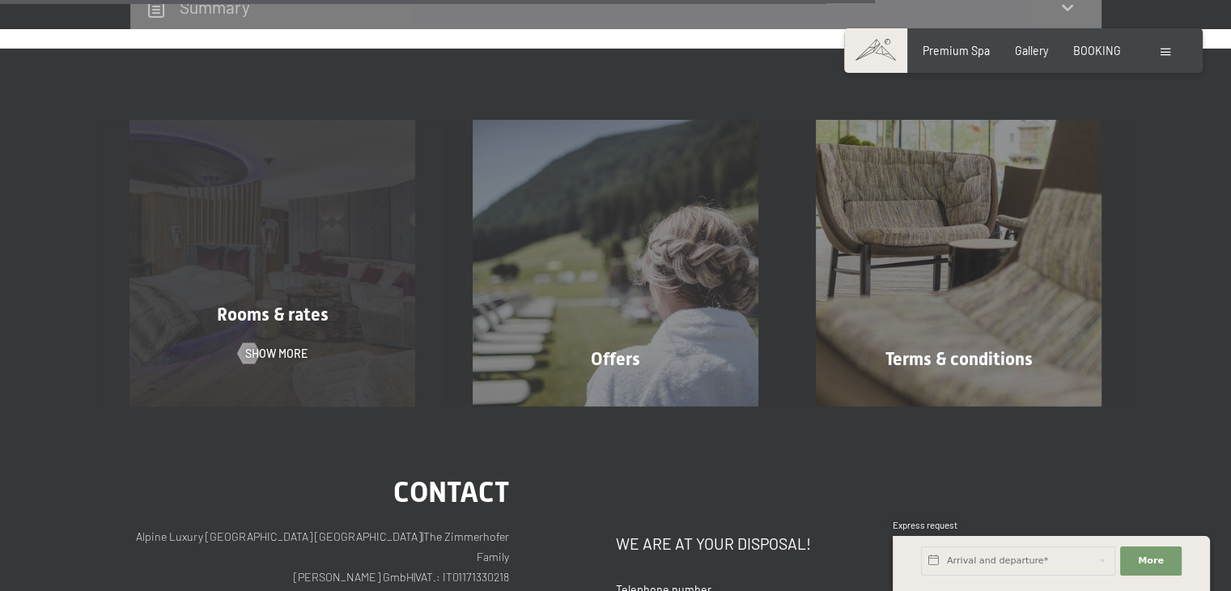
click at [359, 312] on div "Rooms & rates" at bounding box center [272, 315] width 343 height 25
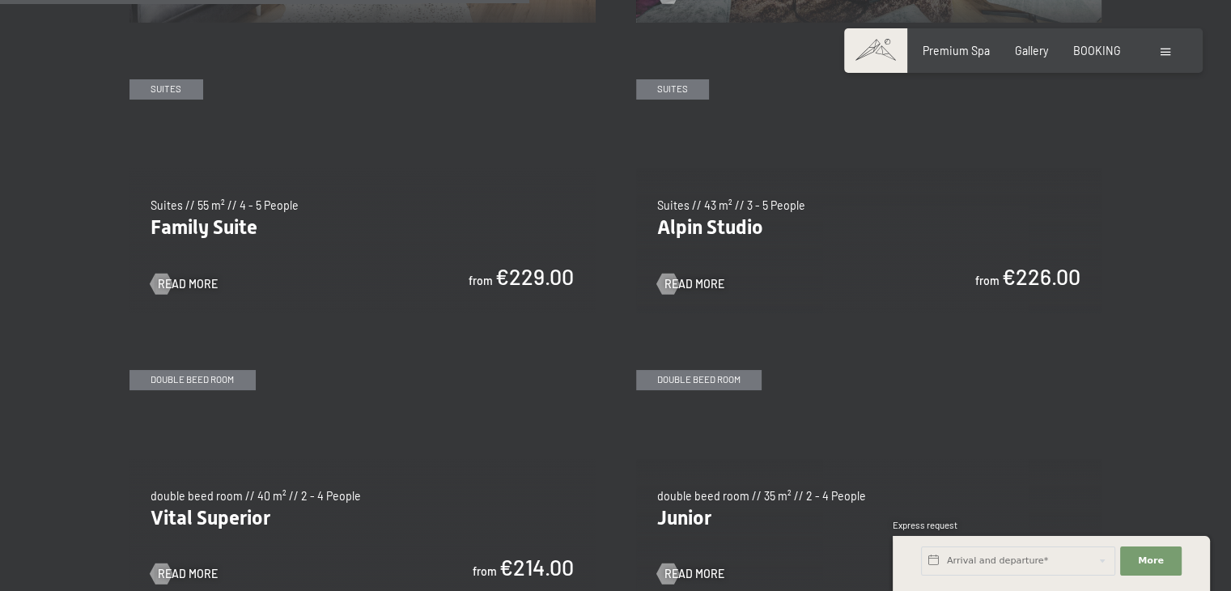
scroll to position [1780, 0]
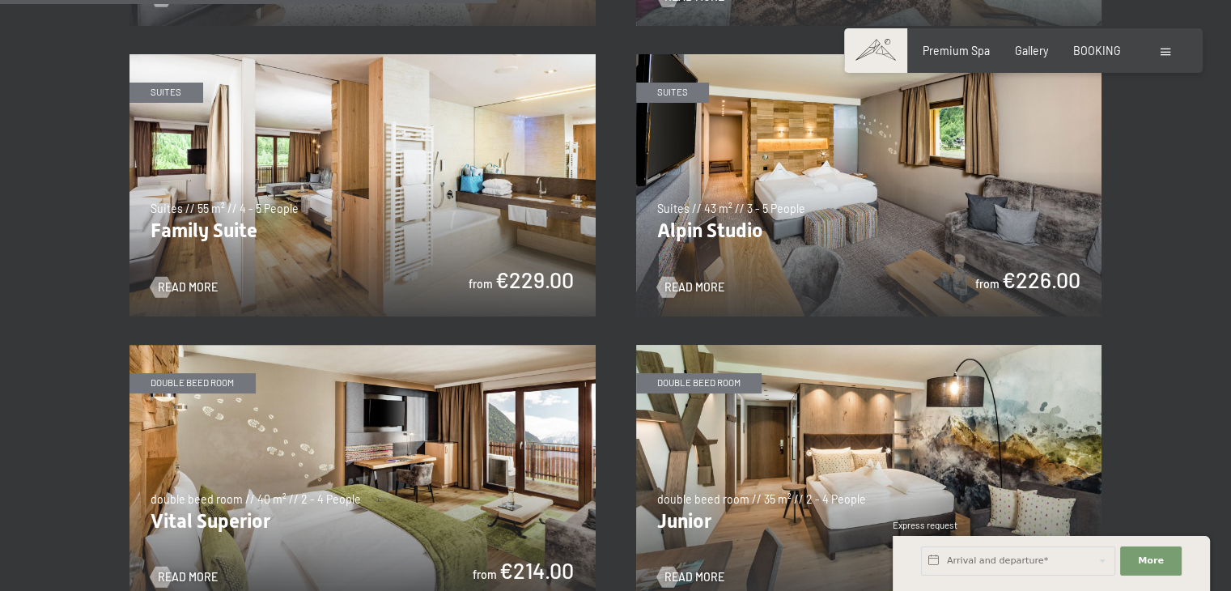
click at [871, 402] on img at bounding box center [869, 476] width 466 height 262
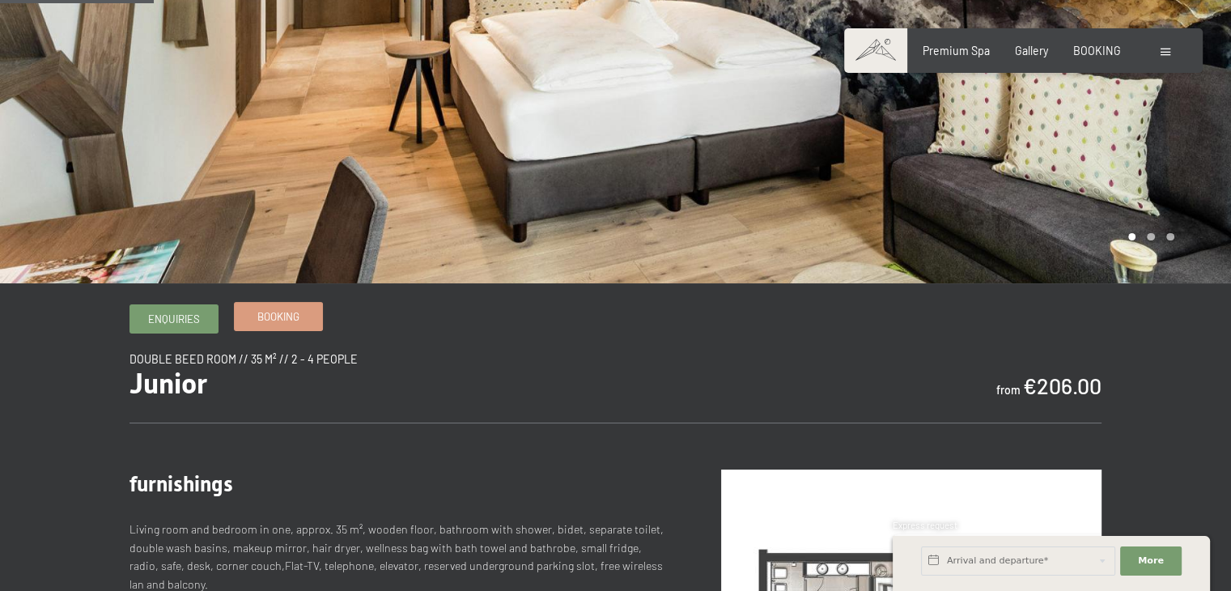
click at [284, 325] on link "Booking" at bounding box center [278, 316] width 87 height 27
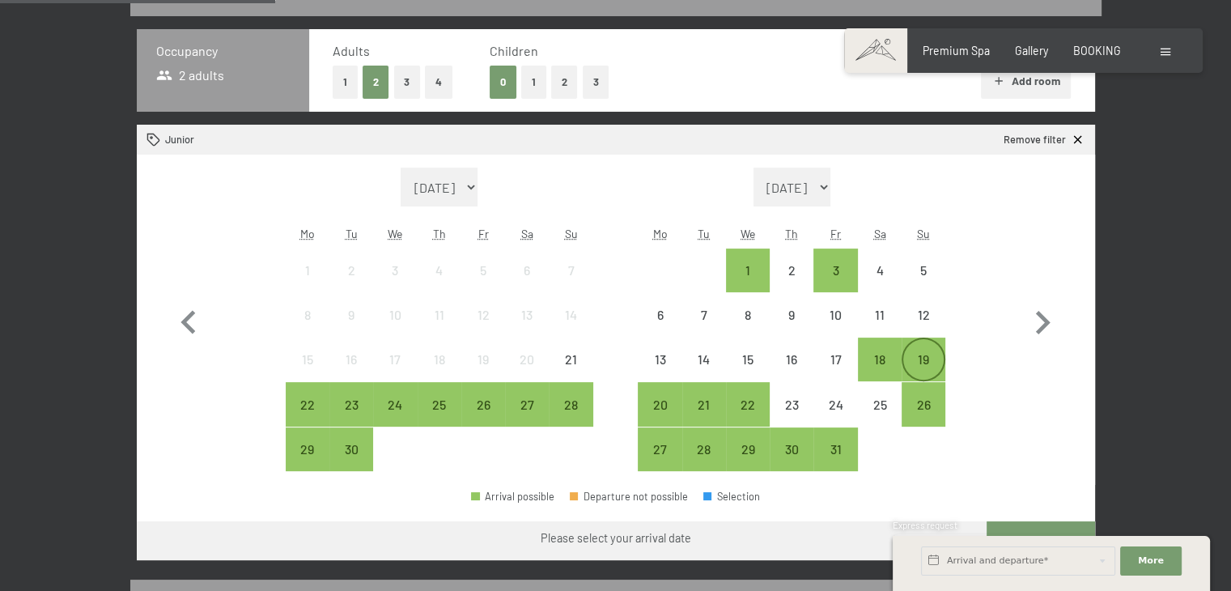
click at [929, 351] on div "19" at bounding box center [923, 359] width 40 height 40
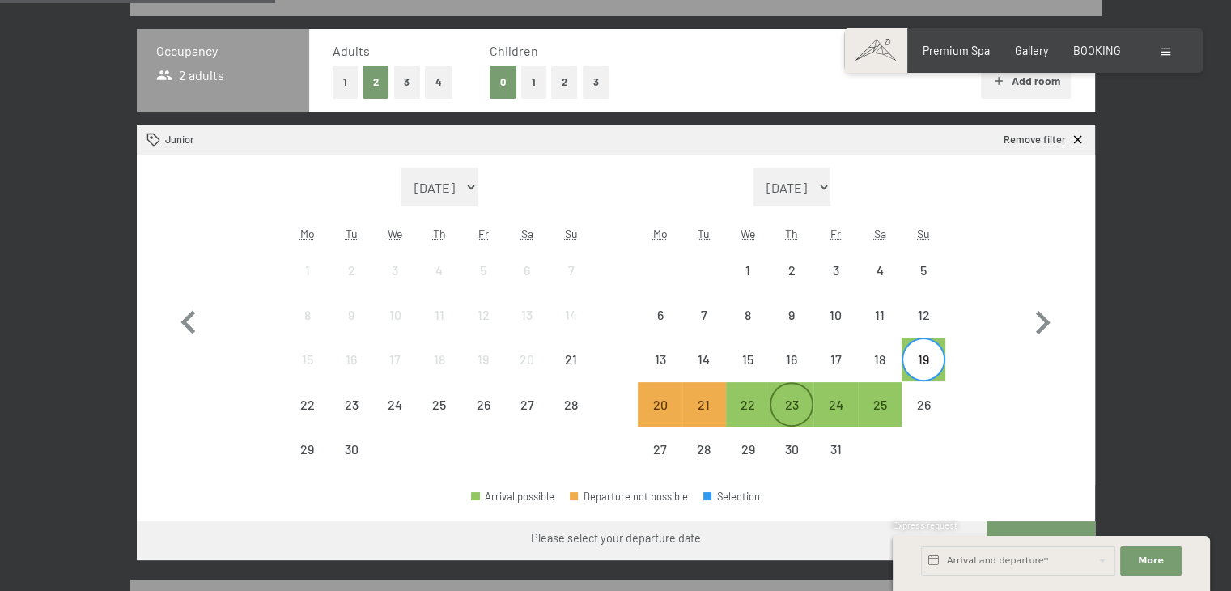
click at [801, 403] on div "23" at bounding box center [791, 418] width 40 height 40
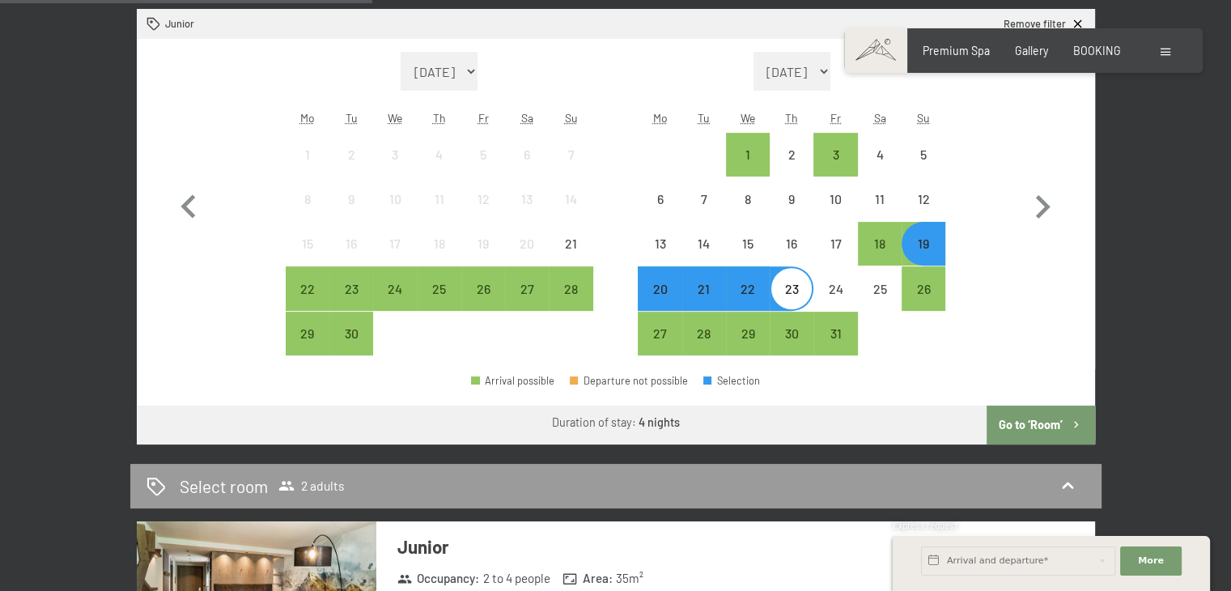
scroll to position [405, 0]
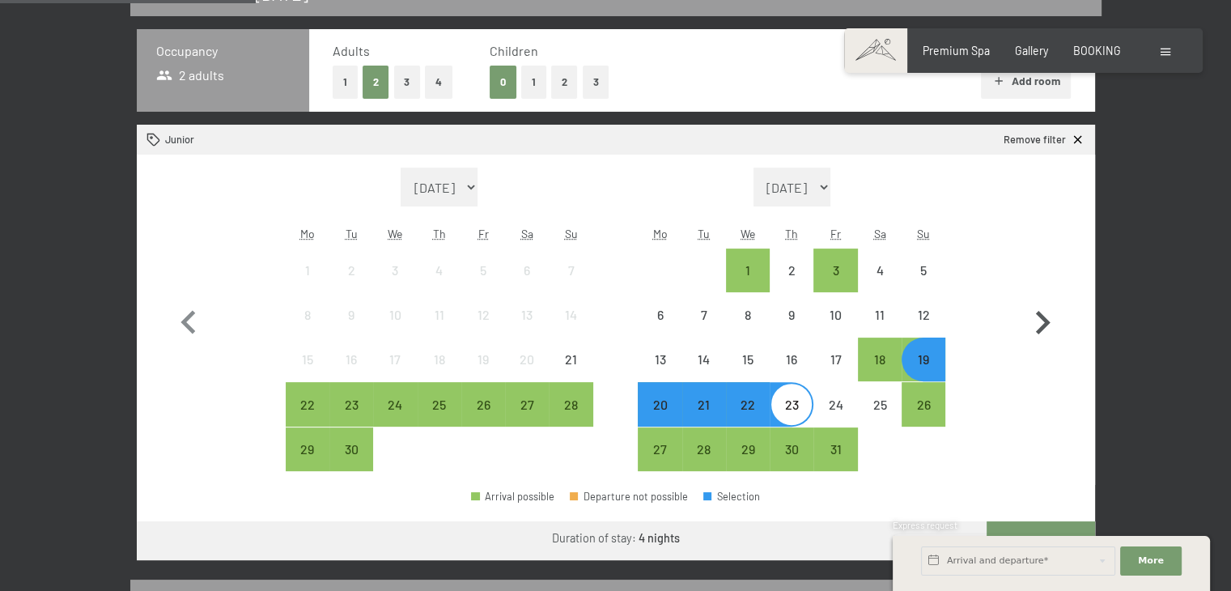
click at [1038, 325] on icon "button" at bounding box center [1042, 322] width 47 height 47
select select "[DATE]"
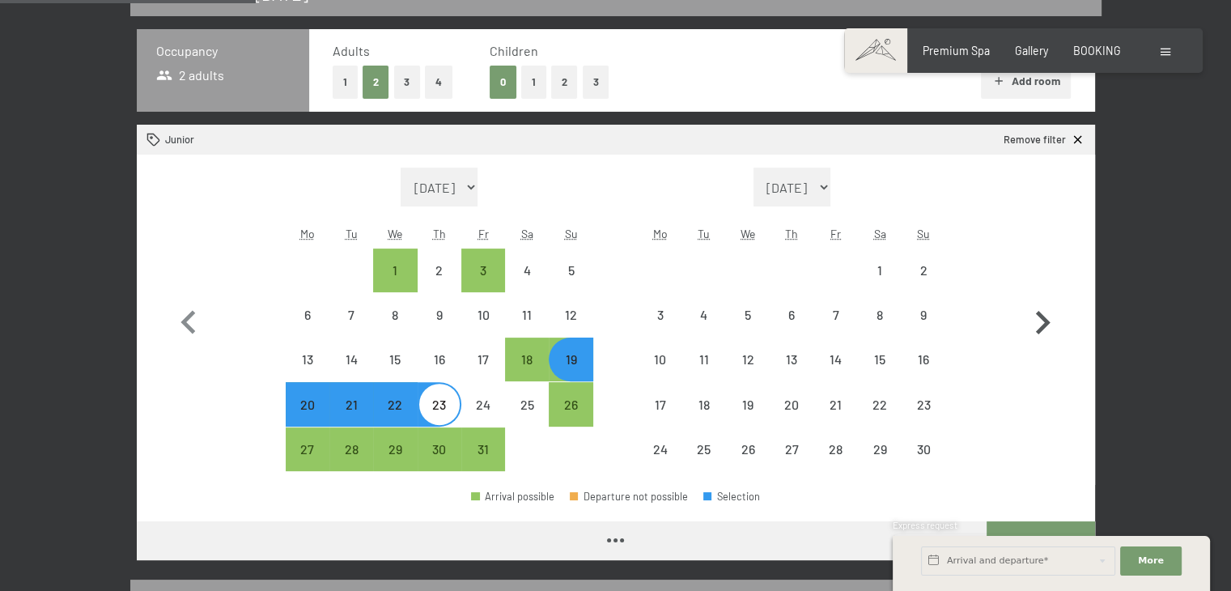
select select "[DATE]"
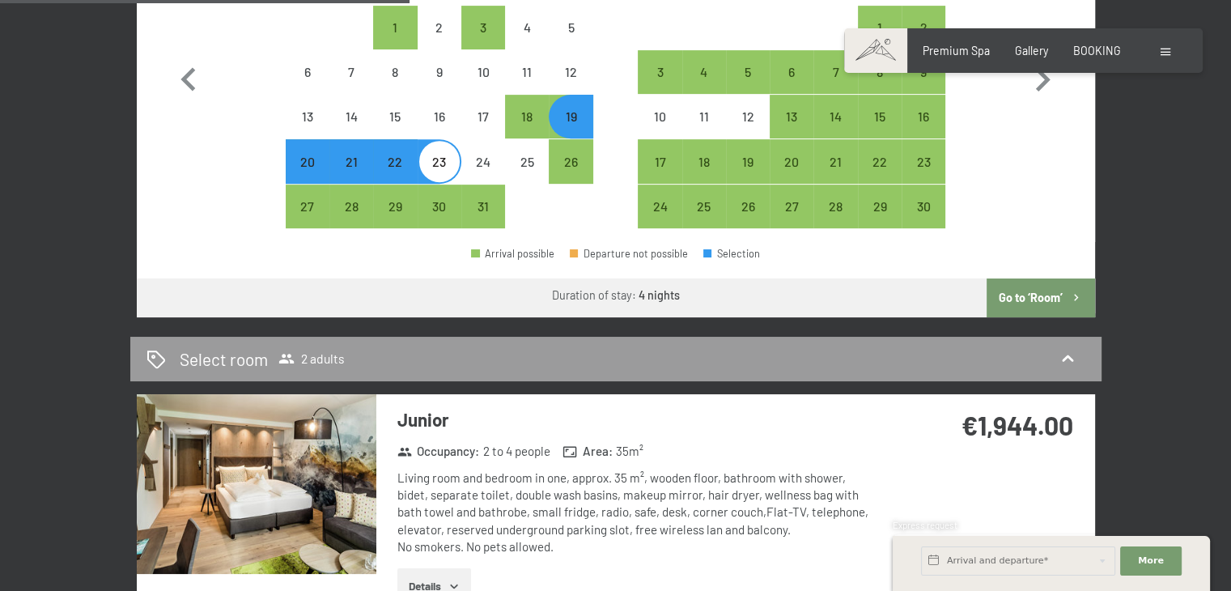
click at [1029, 299] on button "Go to ‘Room’" at bounding box center [1040, 297] width 108 height 39
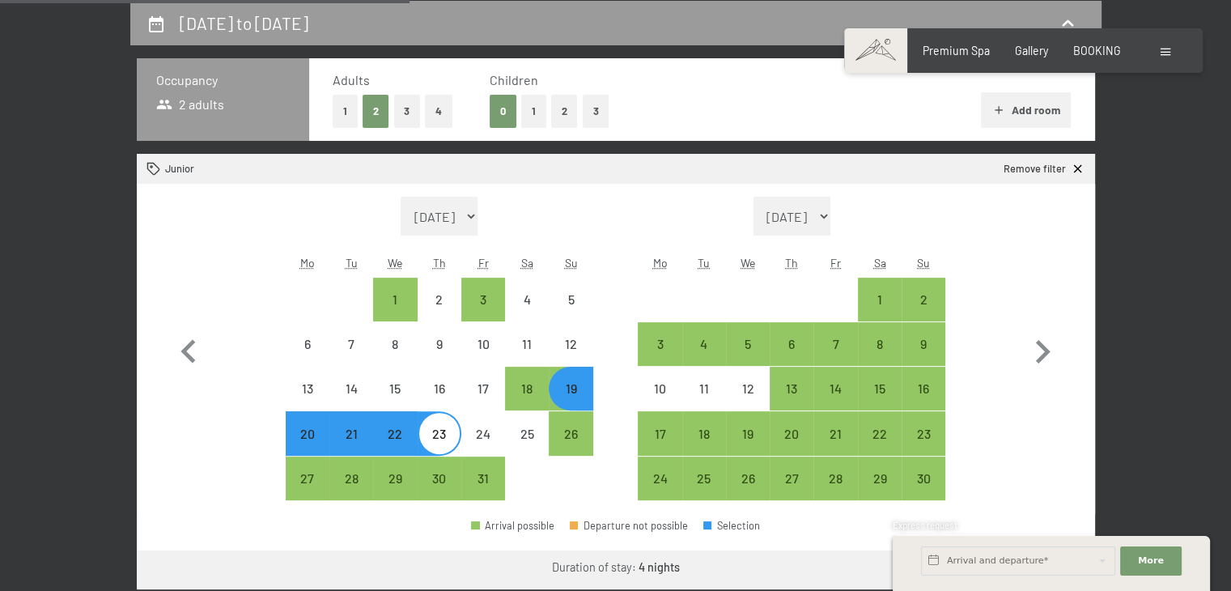
select select "[DATE]"
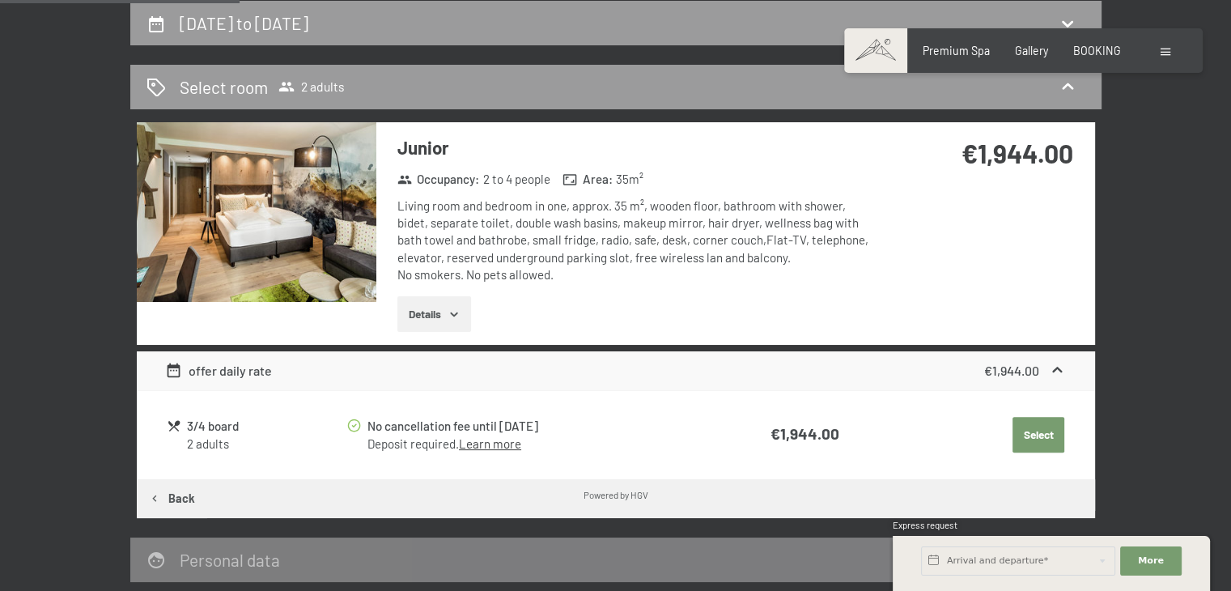
click at [683, 252] on div "Living room and bedroom in one, approx. 35 m², wooden floor, bathroom with show…" at bounding box center [638, 240] width 482 height 86
click at [462, 308] on button "Details" at bounding box center [434, 314] width 74 height 36
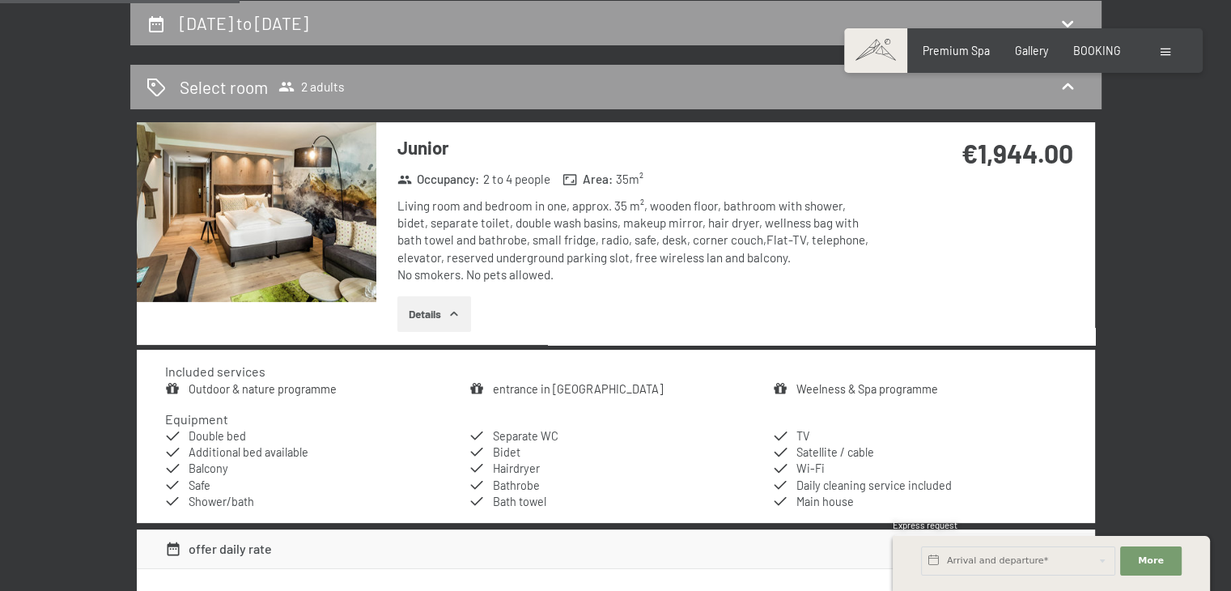
click at [462, 308] on button "Details" at bounding box center [434, 314] width 74 height 36
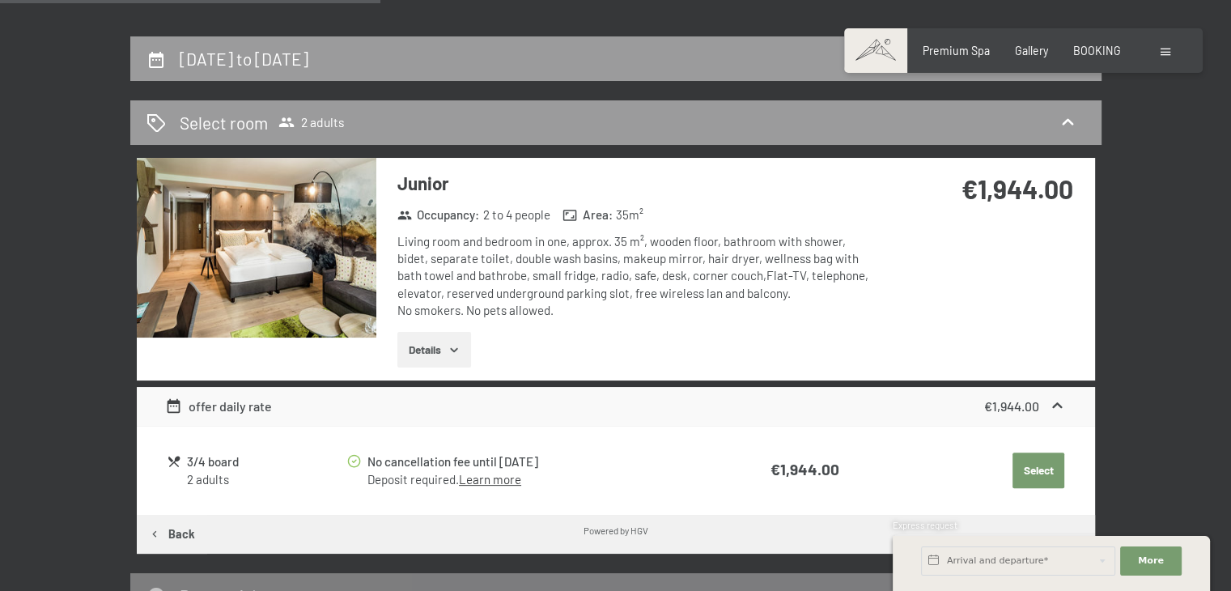
scroll to position [295, 0]
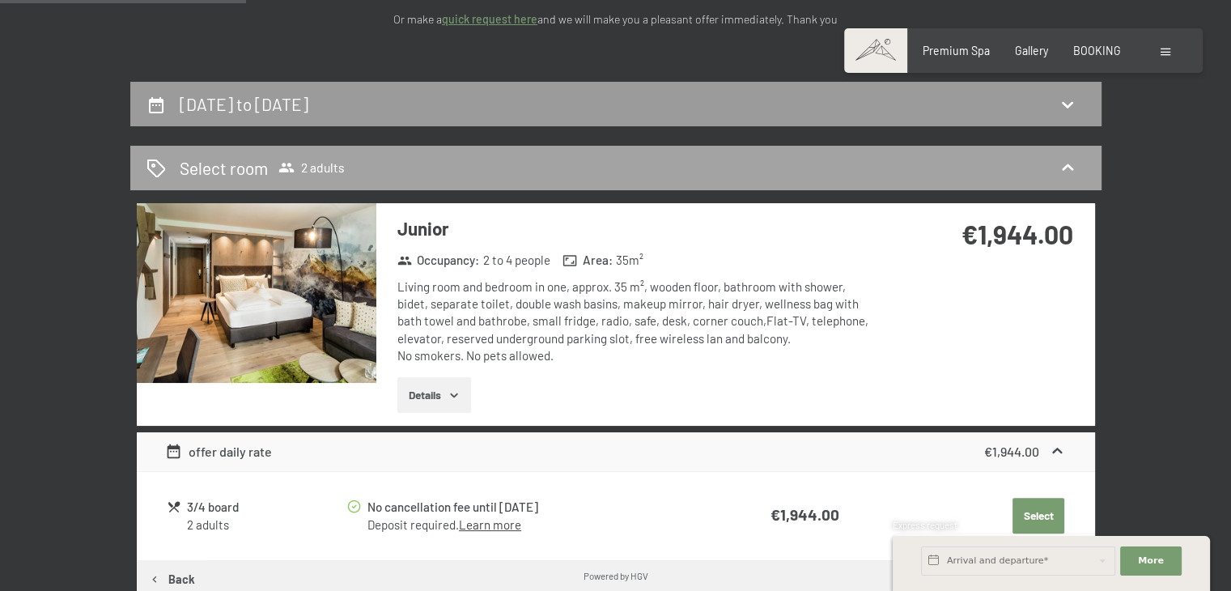
click at [1075, 160] on icon at bounding box center [1067, 167] width 19 height 19
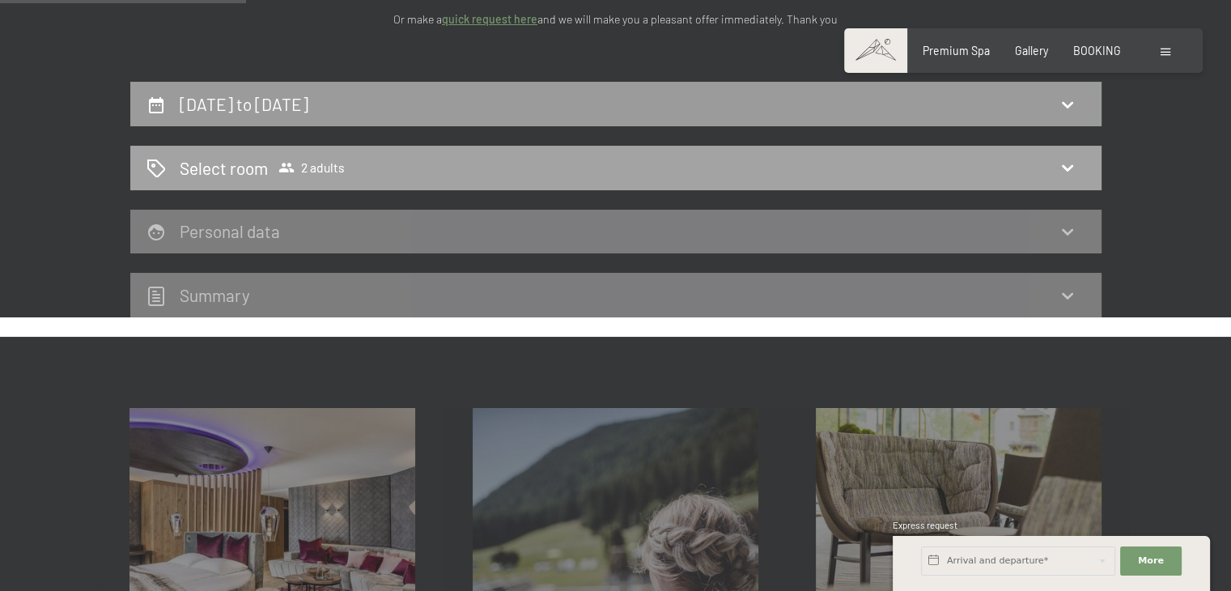
click at [1075, 160] on icon at bounding box center [1067, 167] width 19 height 19
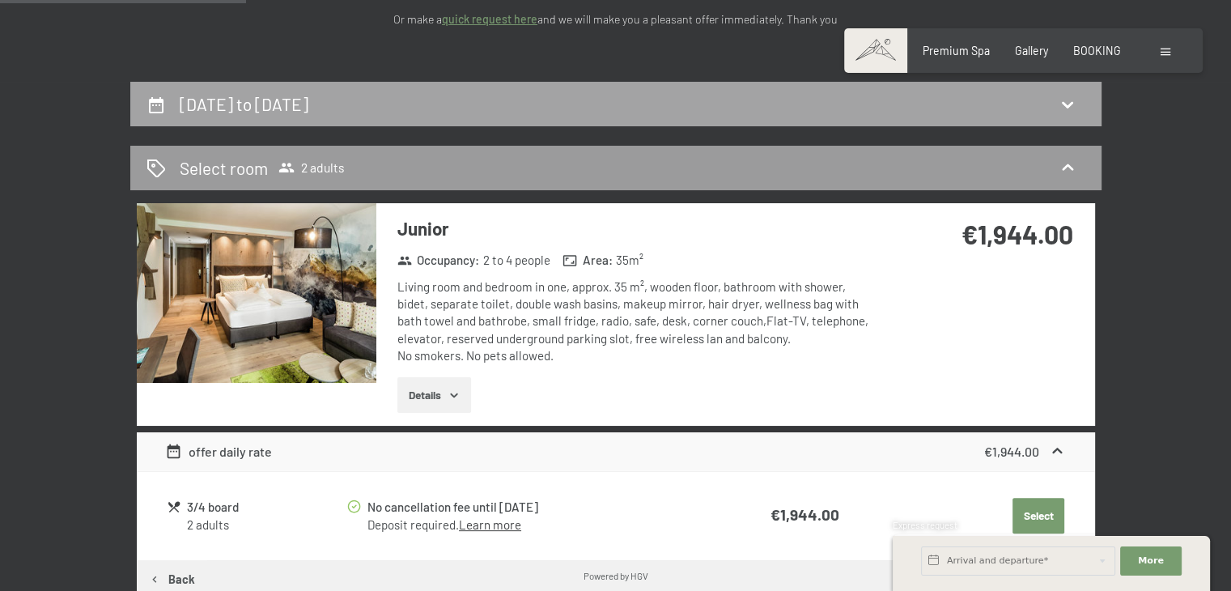
click at [1075, 92] on div "[DATE] to [DATE]" at bounding box center [615, 103] width 939 height 23
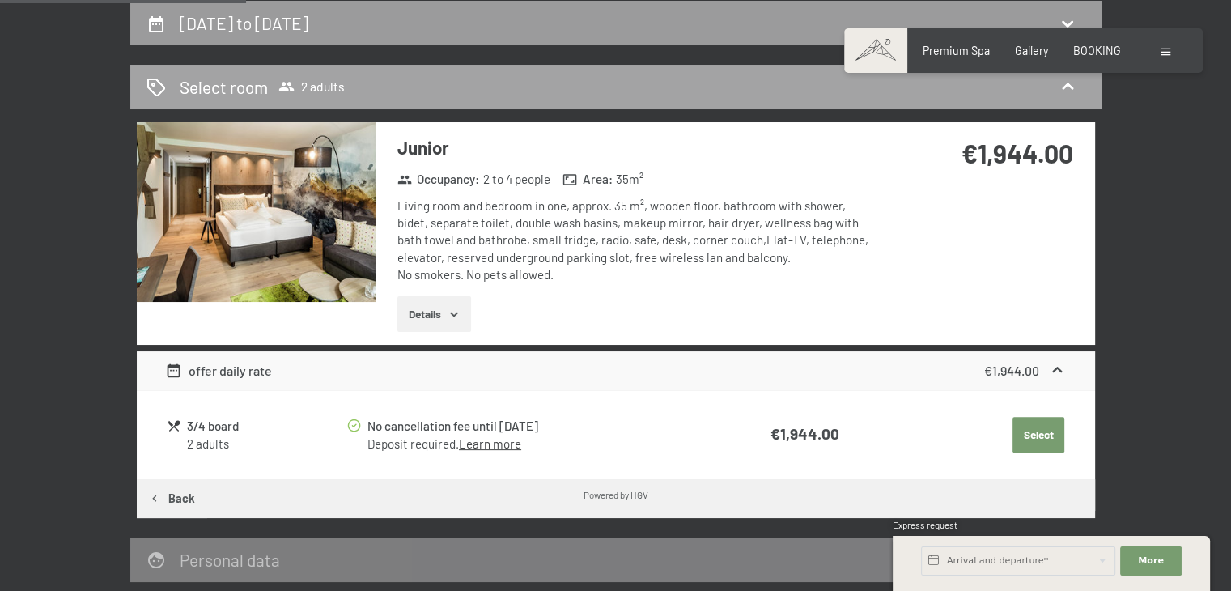
select select "[DATE]"
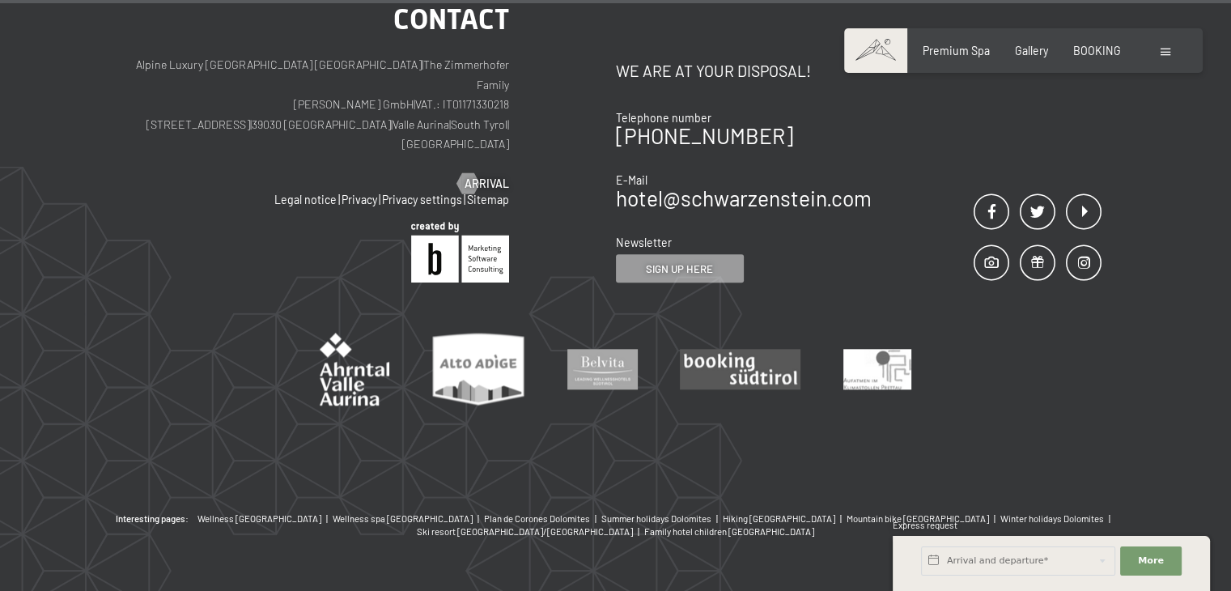
scroll to position [1610, 0]
